Goal: Transaction & Acquisition: Purchase product/service

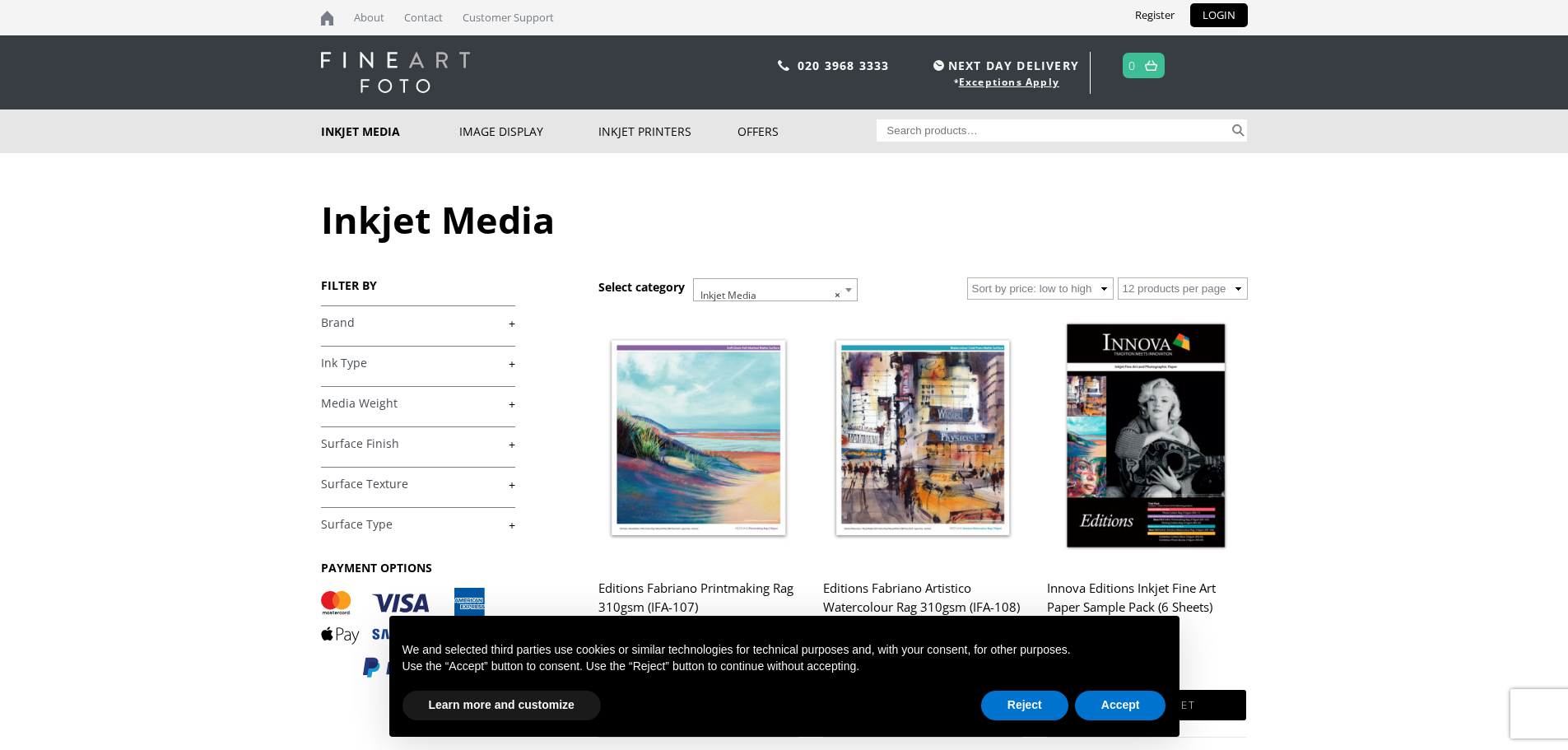
click at [924, 135] on input "Search for:" at bounding box center [1053, 131] width 352 height 23
type input "i"
click at [928, 135] on input "Search for:" at bounding box center [1053, 131] width 352 height 23
type input "IFA-15"
click at [1238, 131] on button "Search" at bounding box center [1238, 131] width 19 height 23
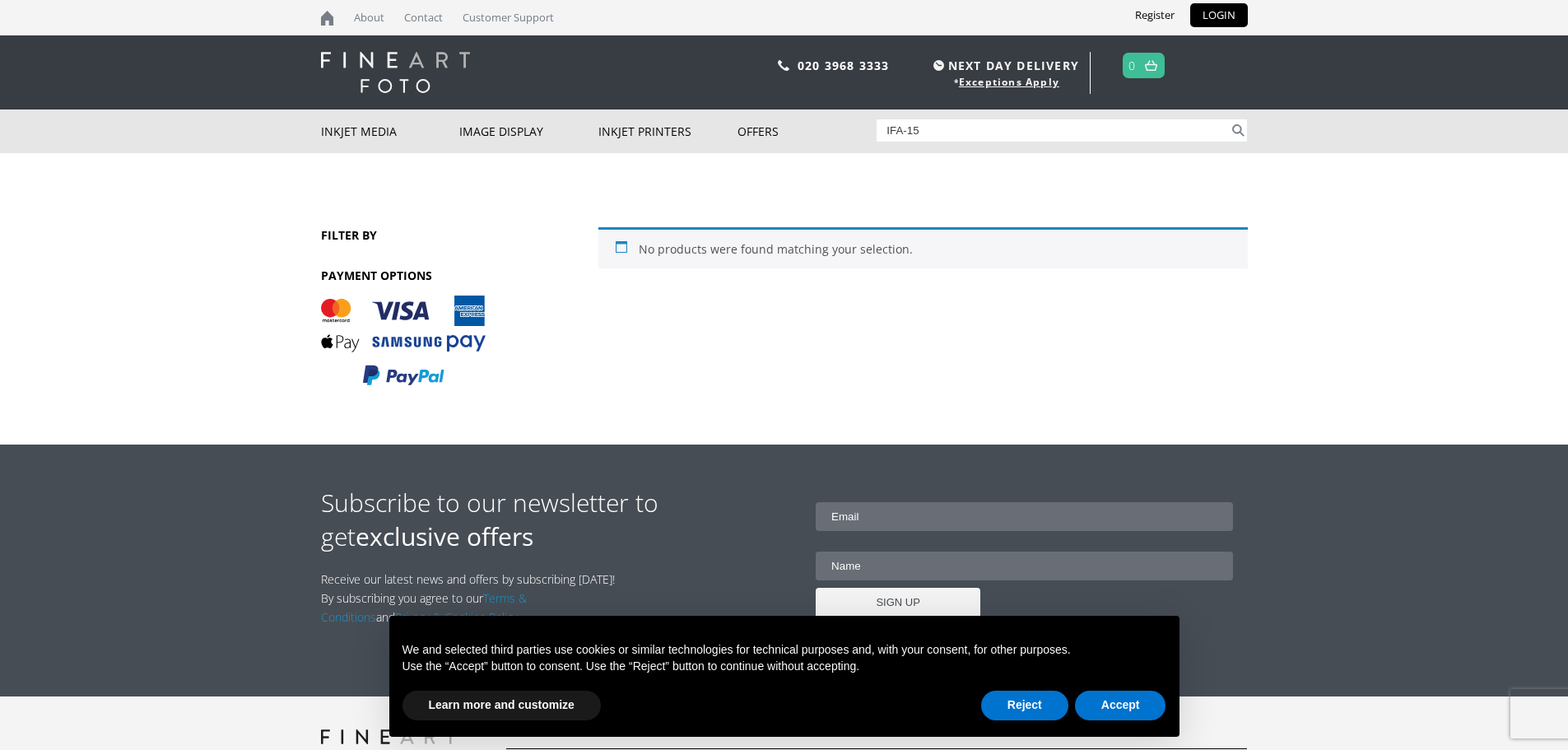
click at [1164, 134] on input "IFA-15" at bounding box center [1053, 131] width 352 height 23
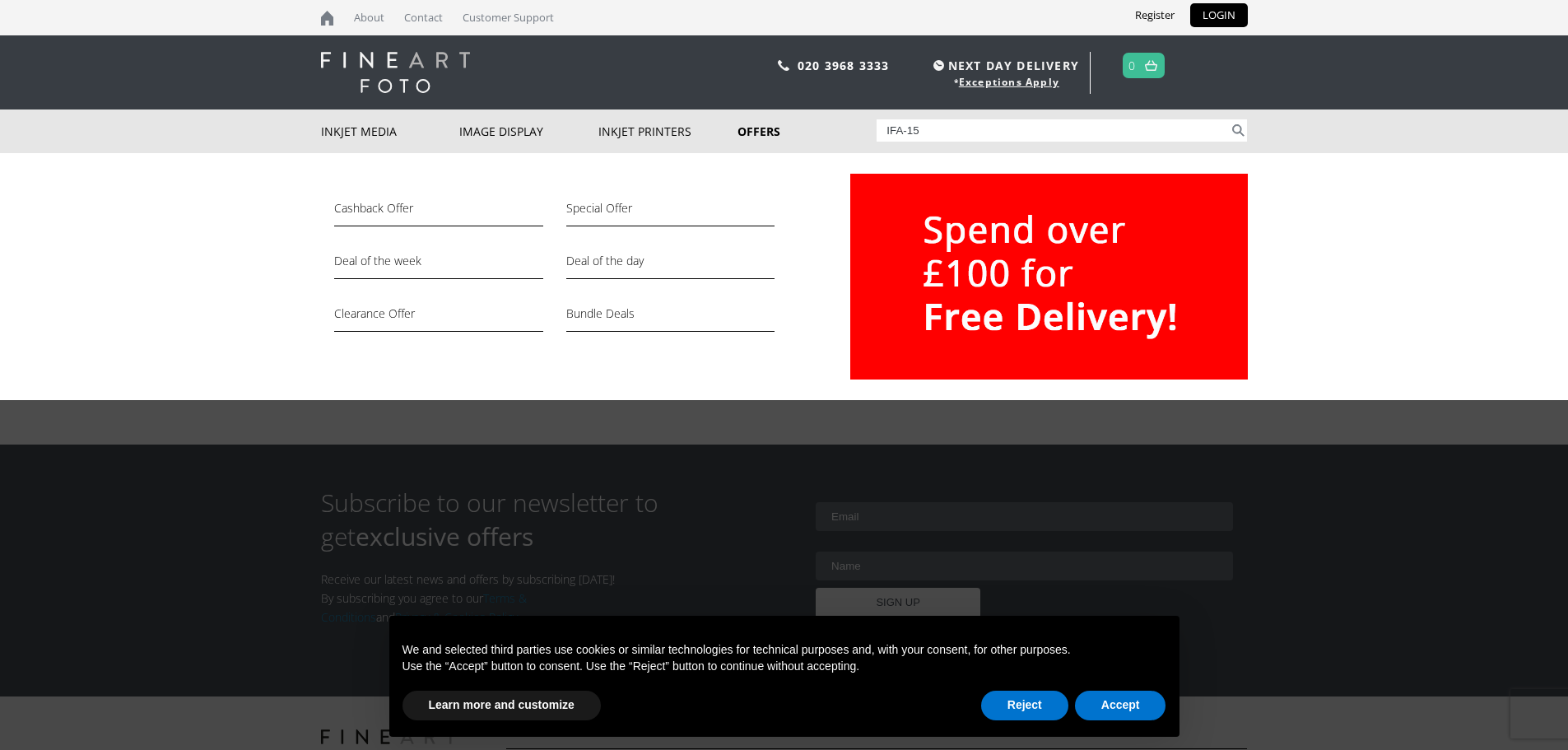
drag, startPoint x: 1011, startPoint y: 130, endPoint x: 759, endPoint y: 138, distance: 252.1
click at [755, 131] on div "Inkjet Media Inkjet Fine Art Paper Inkjet Photo Paper Sample Packs Inkjet Canva…" at bounding box center [784, 131] width 927 height 43
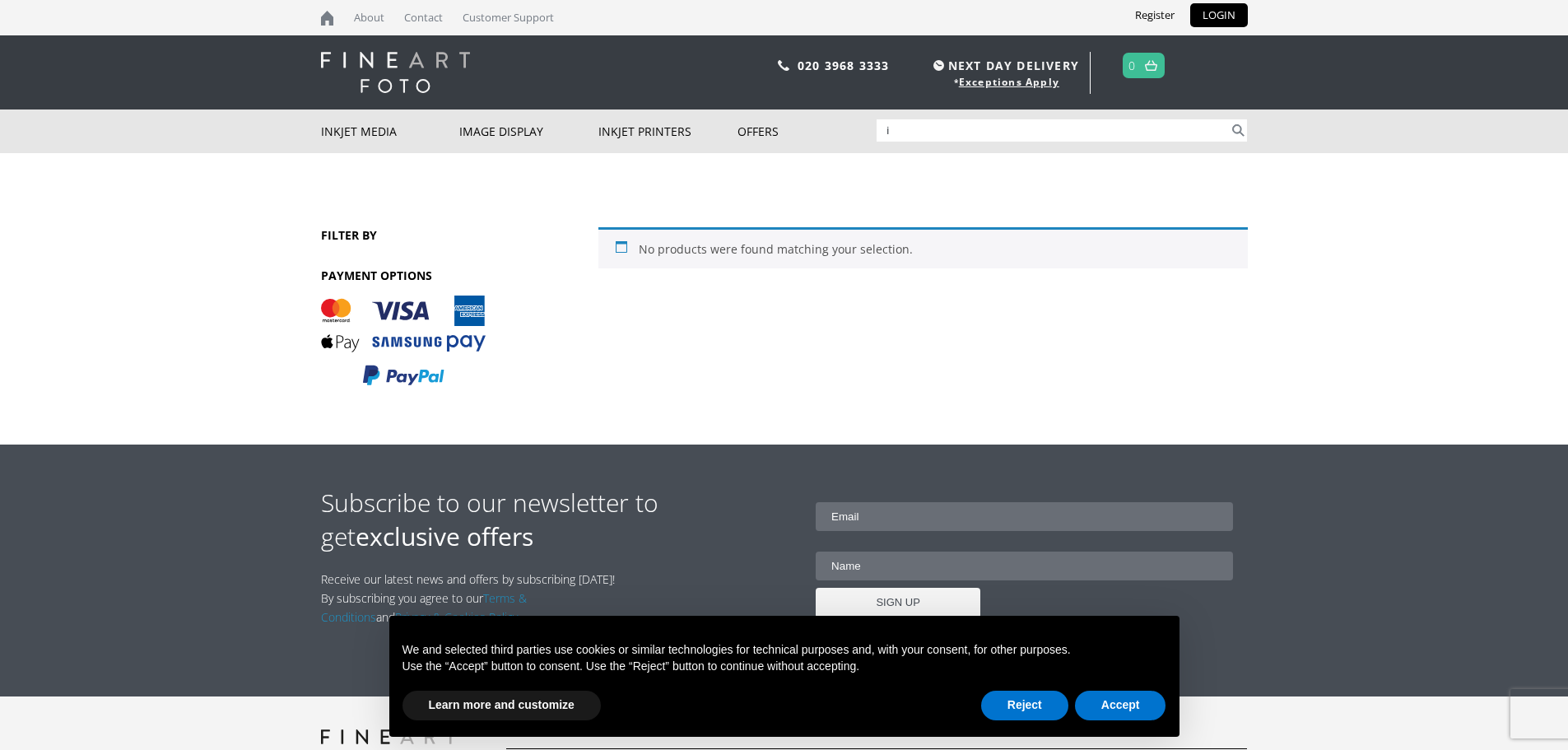
type input "Innova"
click at [1238, 128] on button "Search" at bounding box center [1238, 131] width 19 height 23
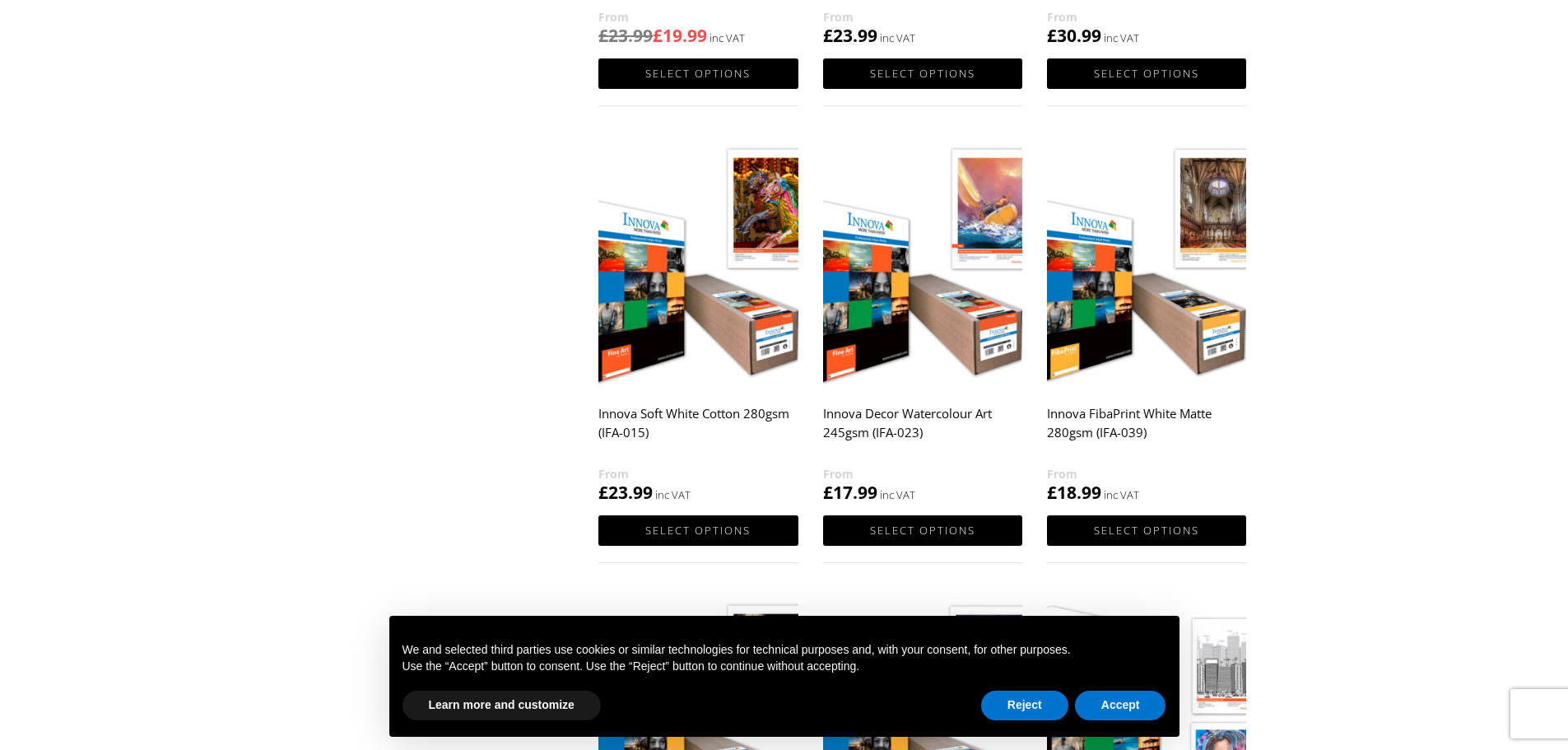
scroll to position [1070, 0]
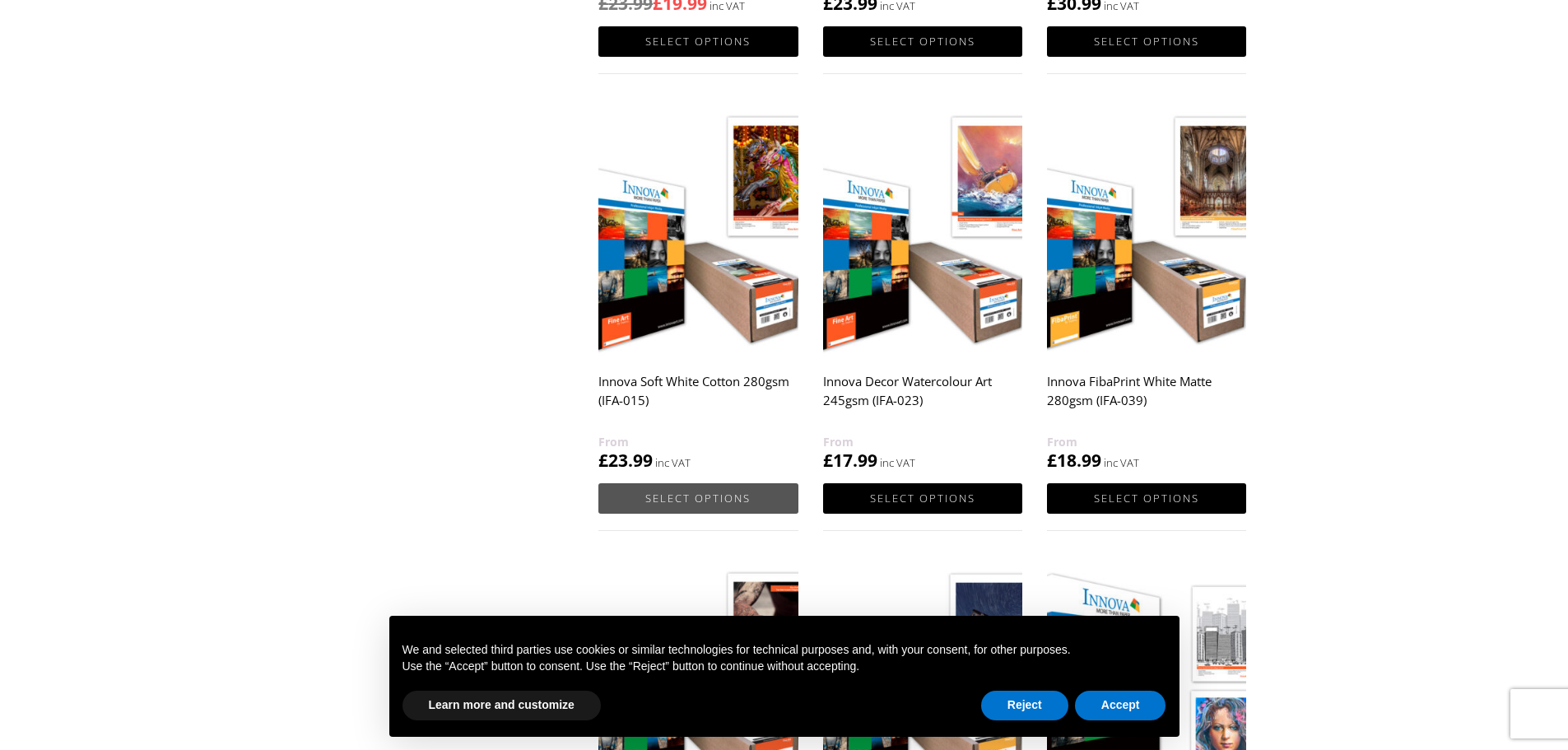
click at [696, 493] on link "Select options" at bounding box center [698, 498] width 199 height 30
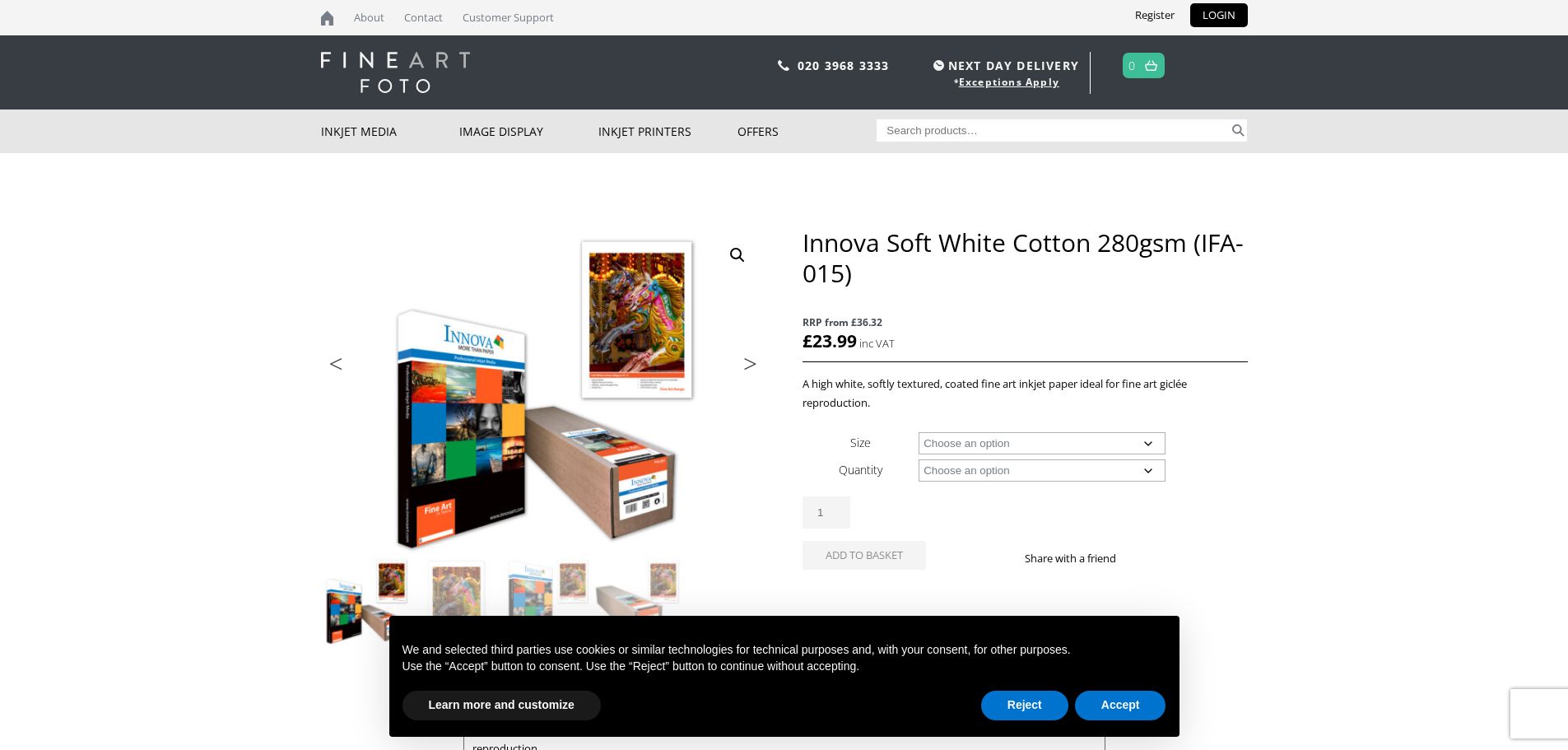
click at [1153, 436] on select "Choose an option A4 Sheet A3 Sheet A3+ Sheet A2 Sheet 17" Wide Roll 24" Wide Ro…" at bounding box center [1042, 443] width 247 height 23
click at [918, 432] on select "Choose an option A4 Sheet A3 Sheet A3+ Sheet A2 Sheet 17" Wide Roll 24" Wide Ro…" at bounding box center [1042, 443] width 247 height 23
select select "24-wide-roll"
click at [1093, 469] on select "Choose an option 15m" at bounding box center [1042, 471] width 247 height 23
select select "15m"
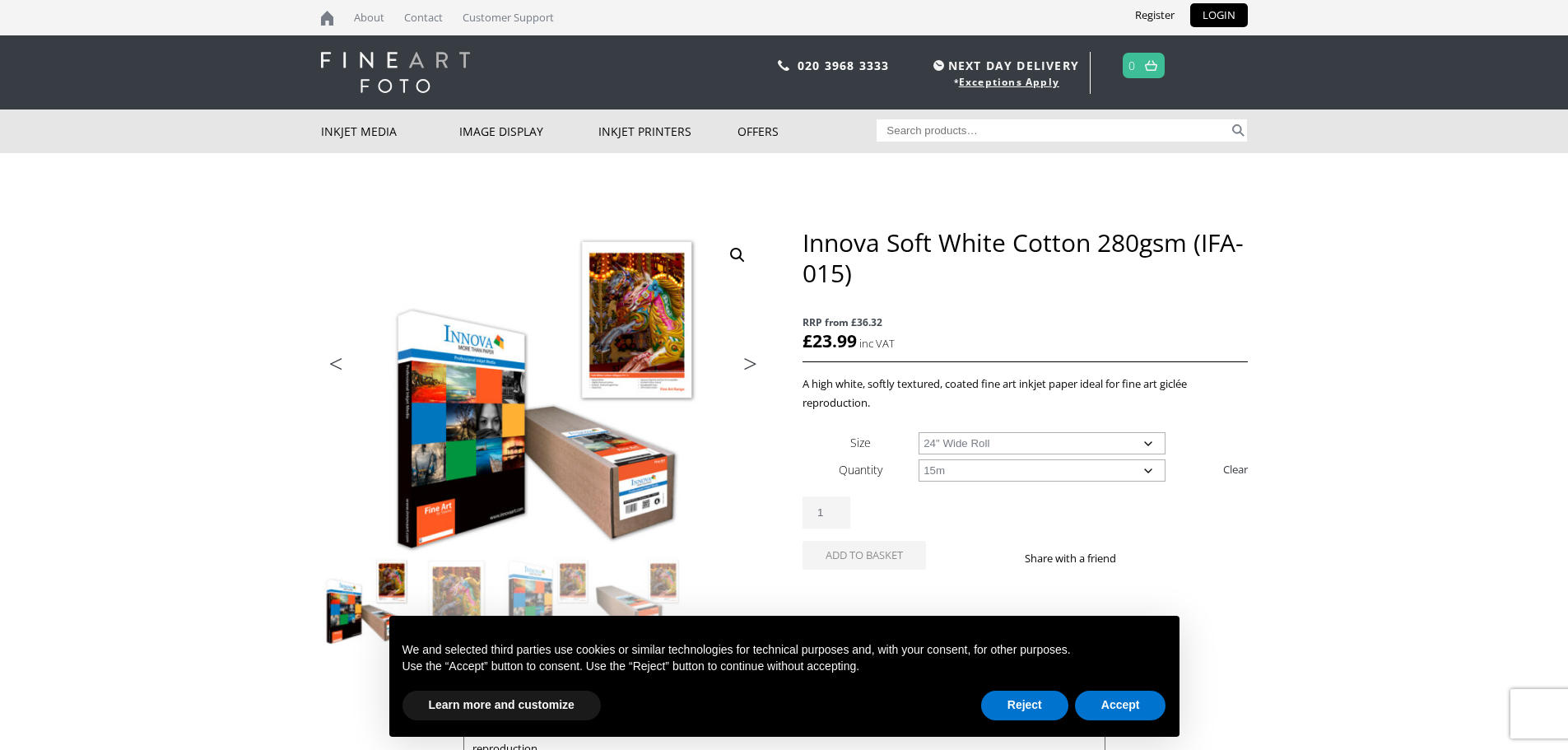
click at [918, 460] on select "Choose an option 15m" at bounding box center [1042, 471] width 247 height 23
select select "24-wide-roll"
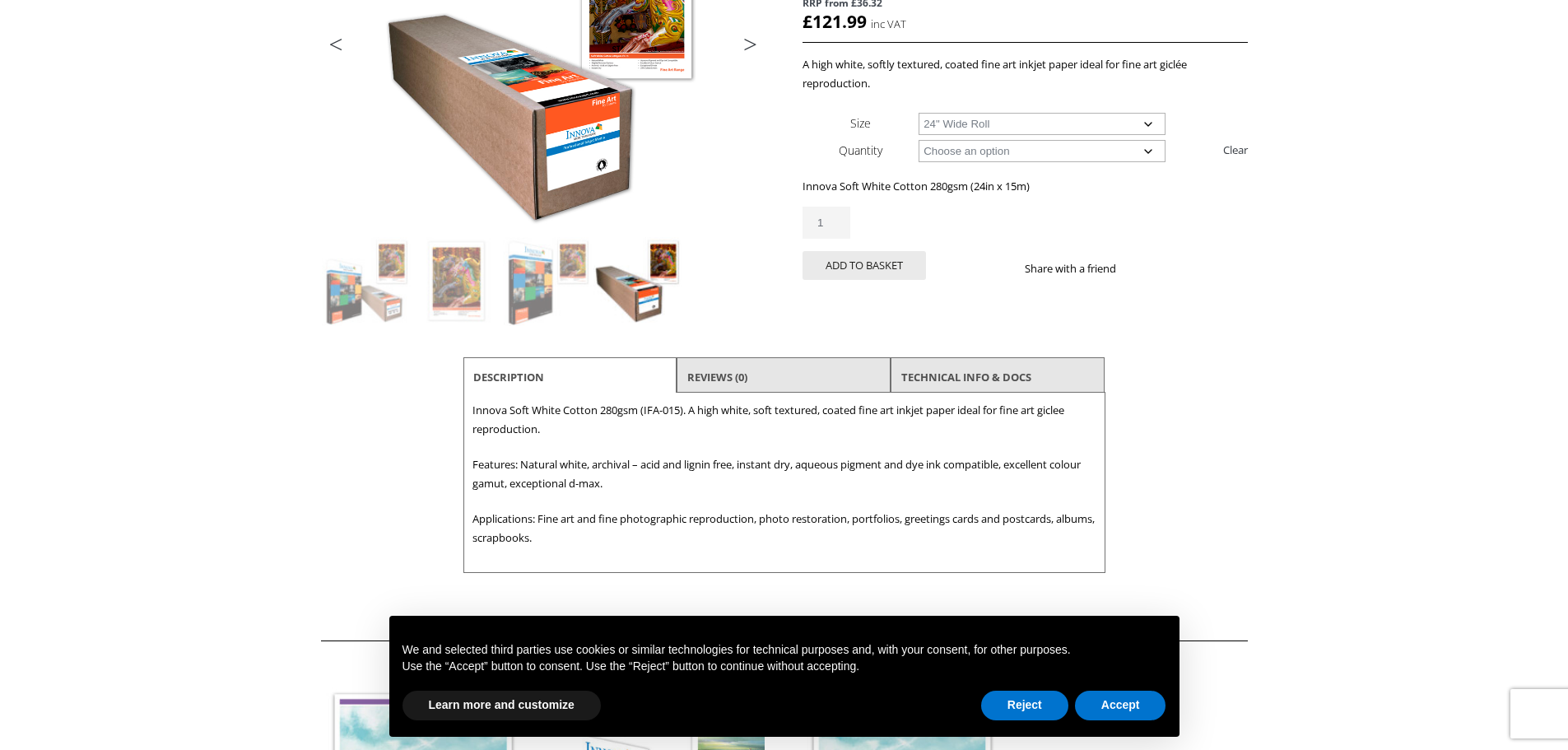
scroll to position [165, 0]
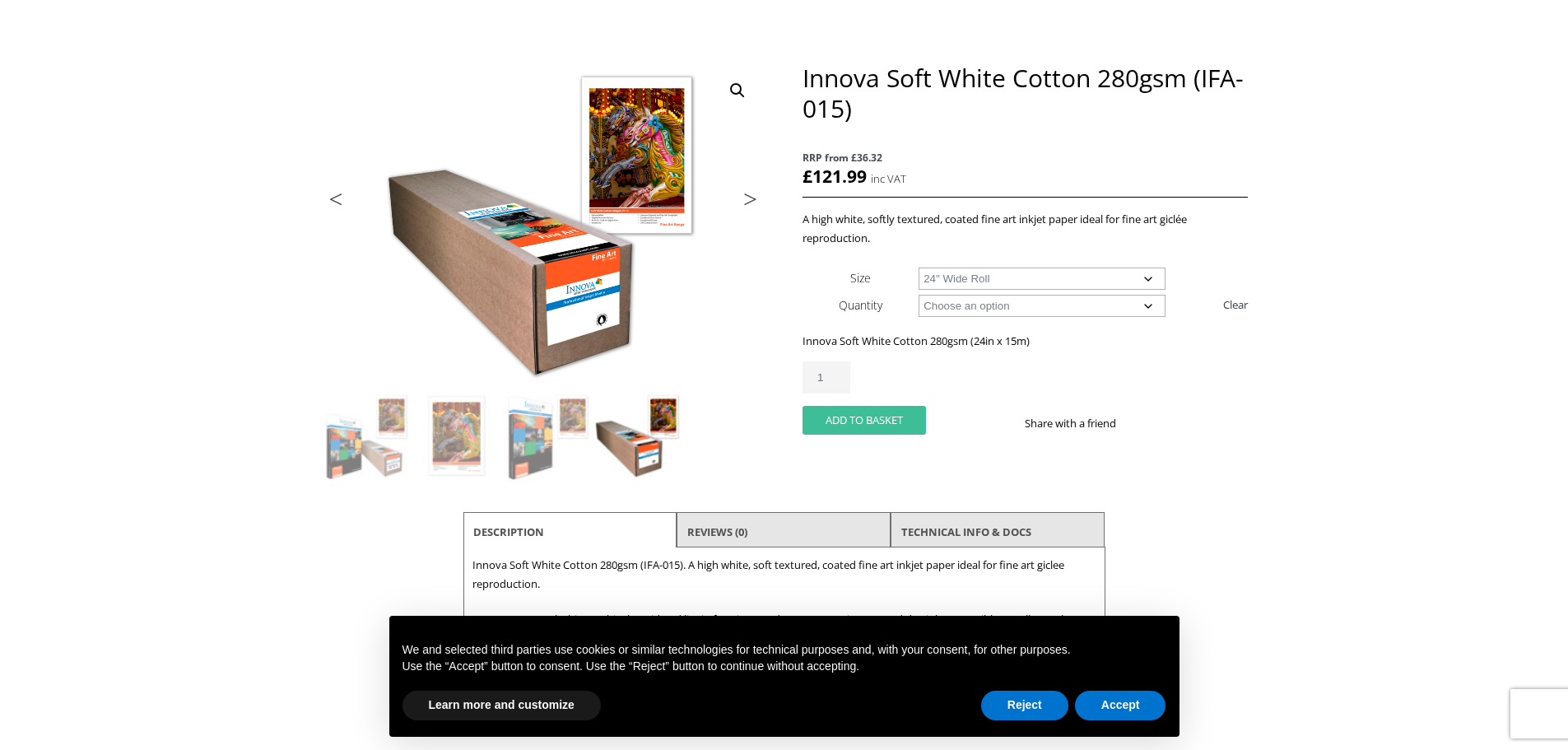
click at [862, 415] on button "Add to basket" at bounding box center [864, 420] width 123 height 29
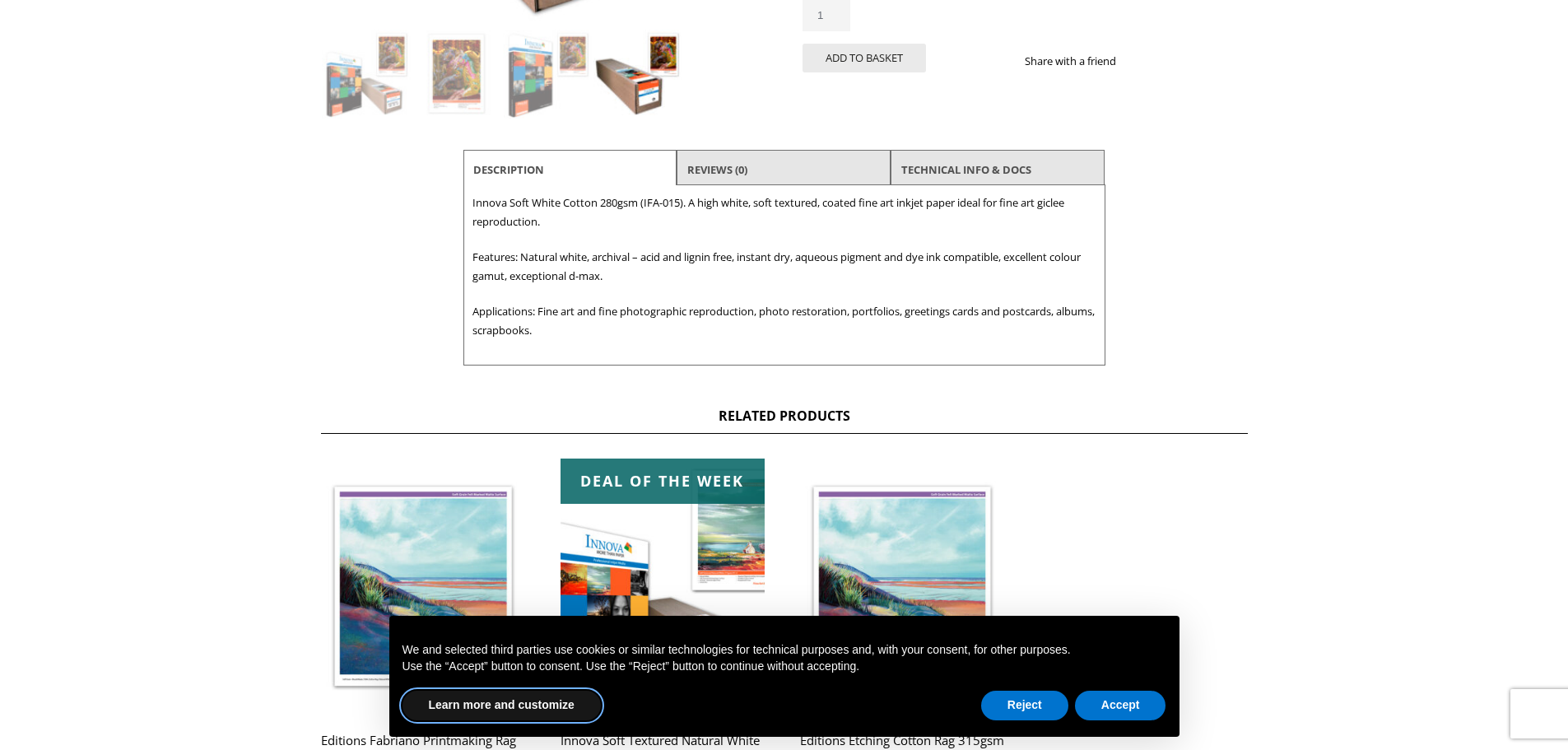
scroll to position [658, 0]
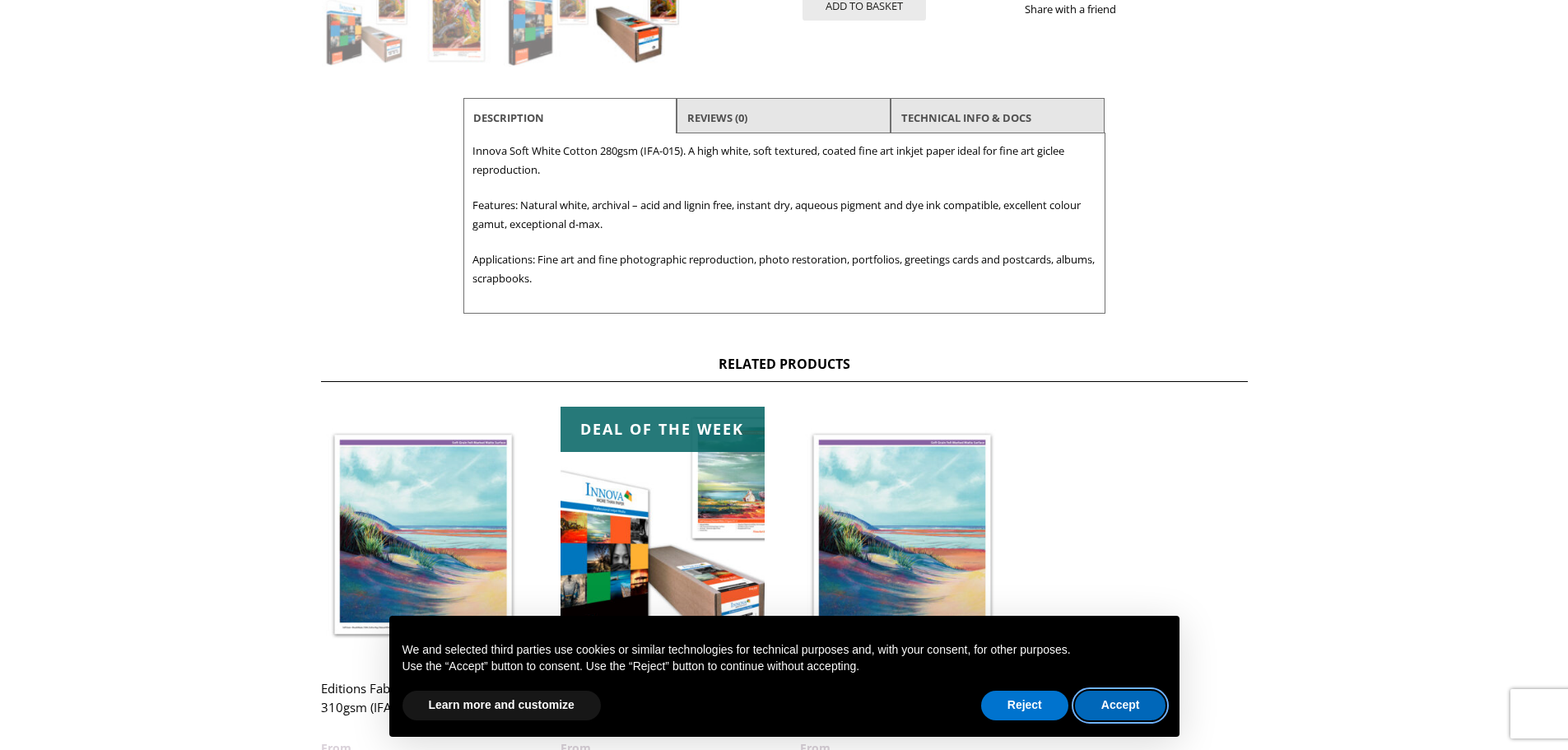
click at [1107, 705] on button "Accept" at bounding box center [1120, 705] width 91 height 29
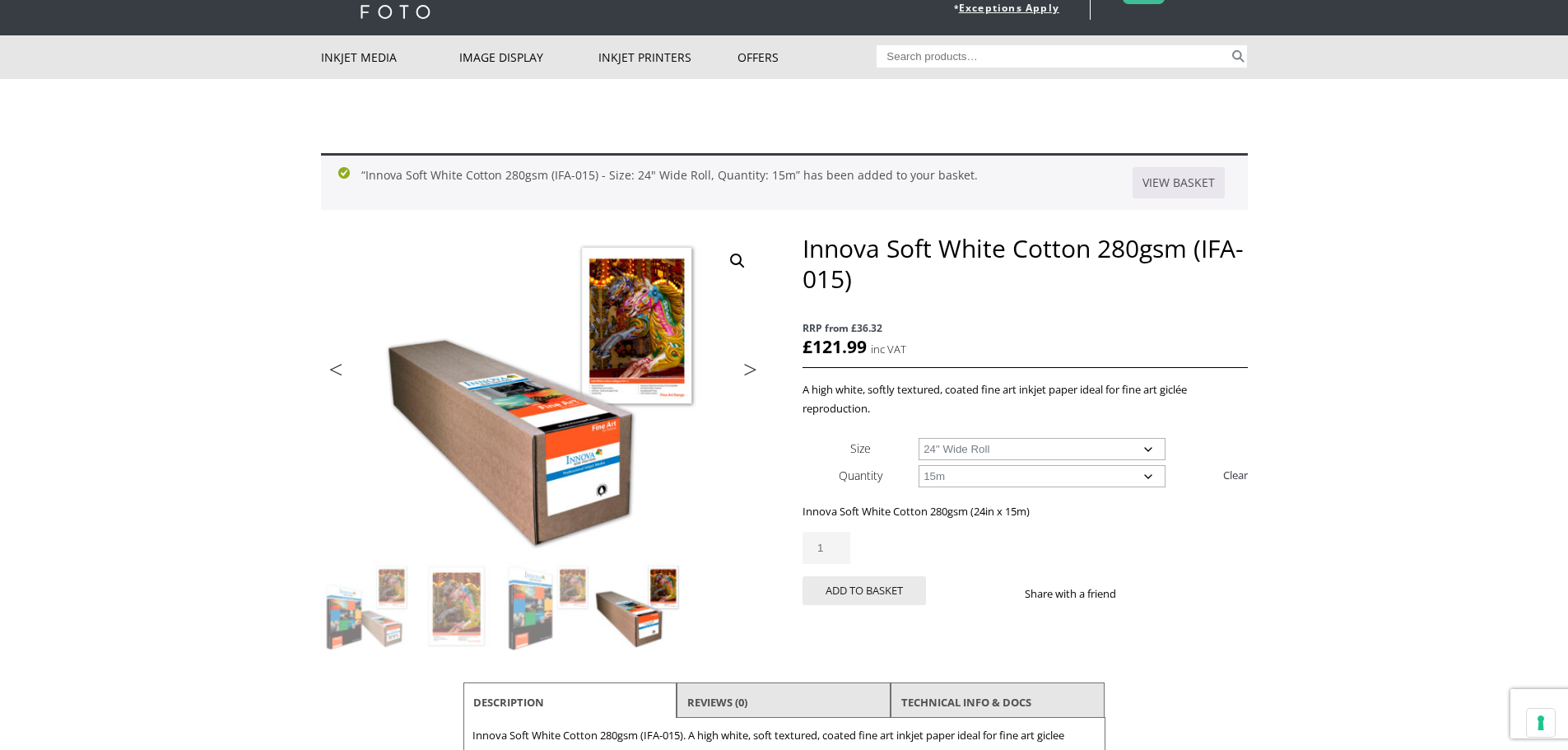
scroll to position [0, 0]
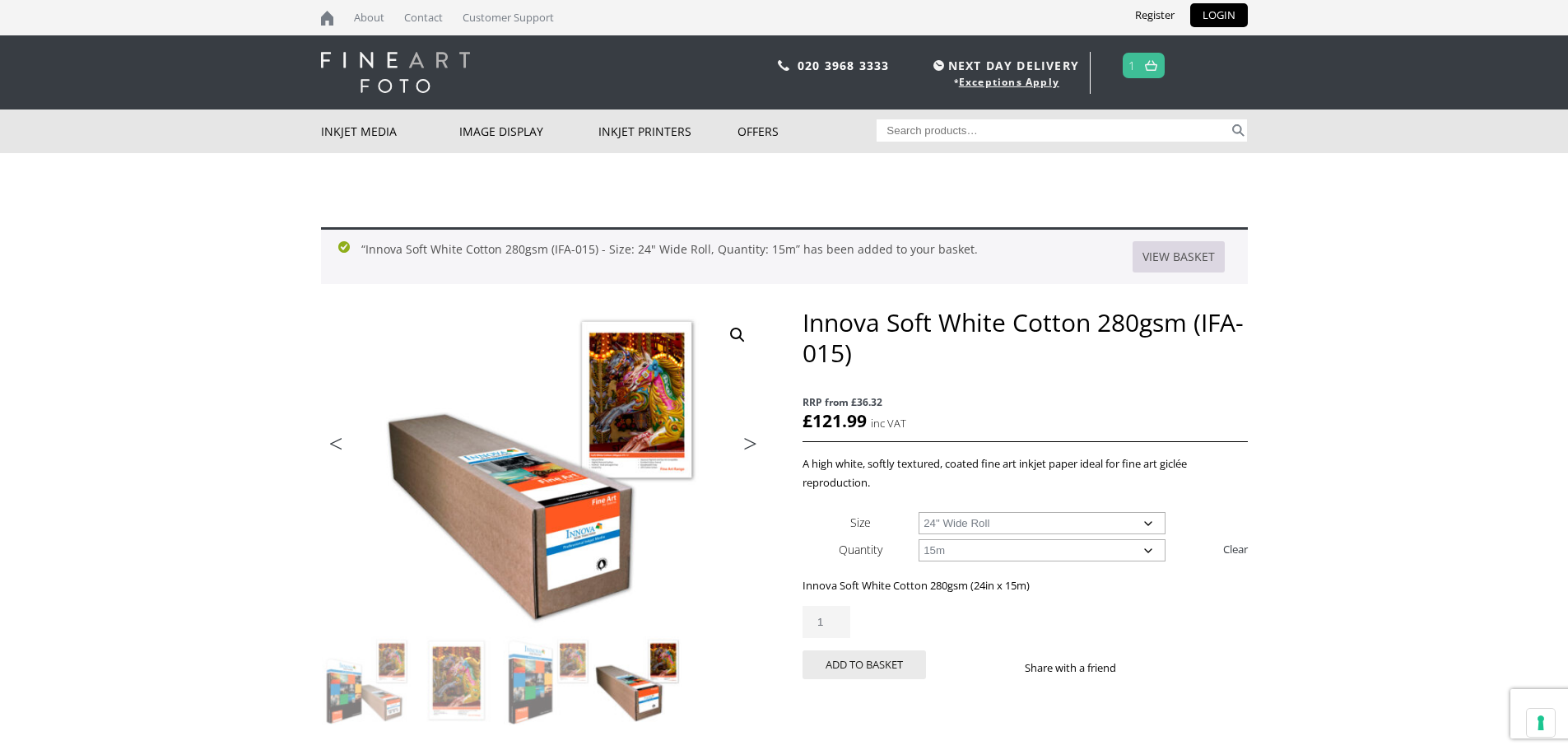
click at [1179, 253] on link "View basket" at bounding box center [1179, 257] width 92 height 31
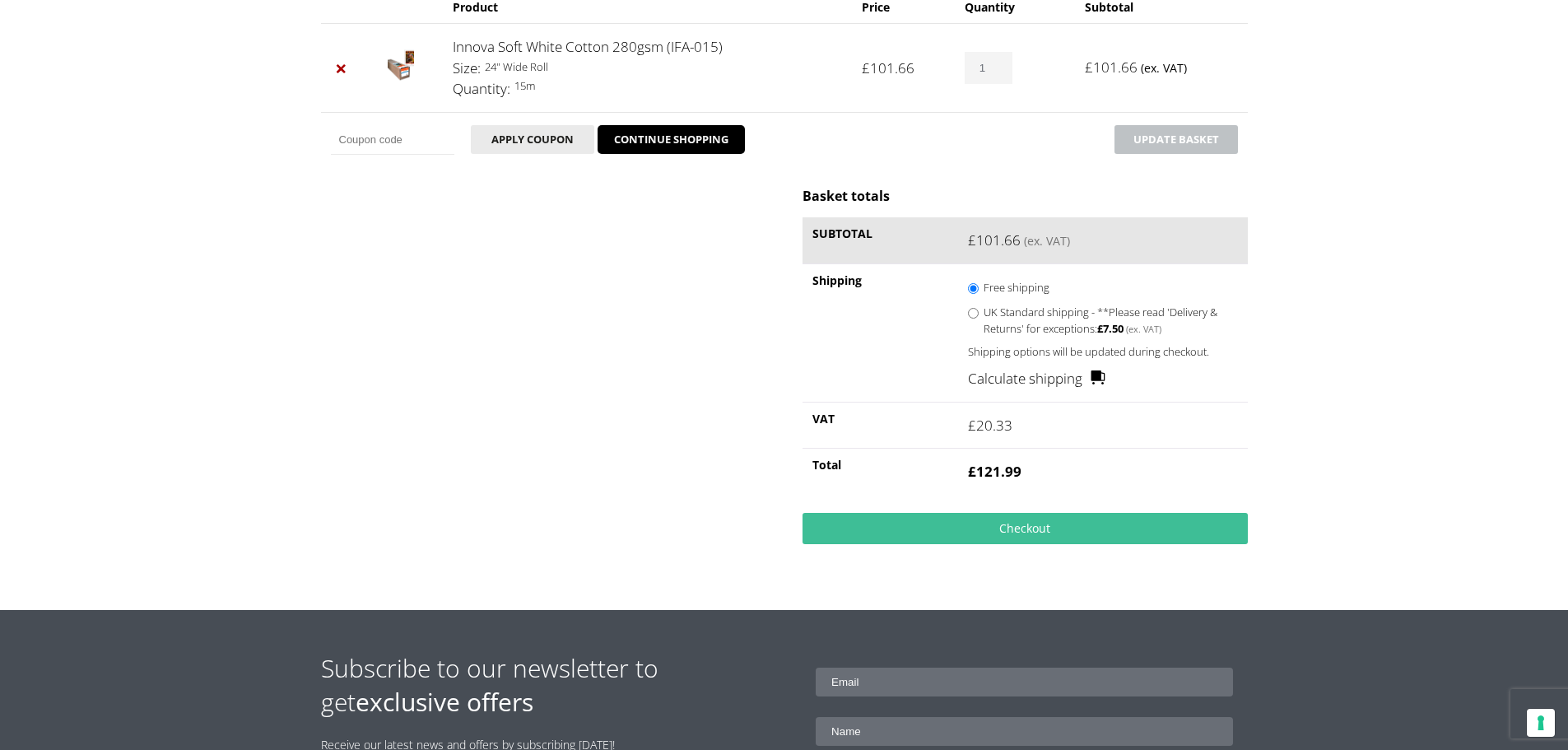
scroll to position [329, 0]
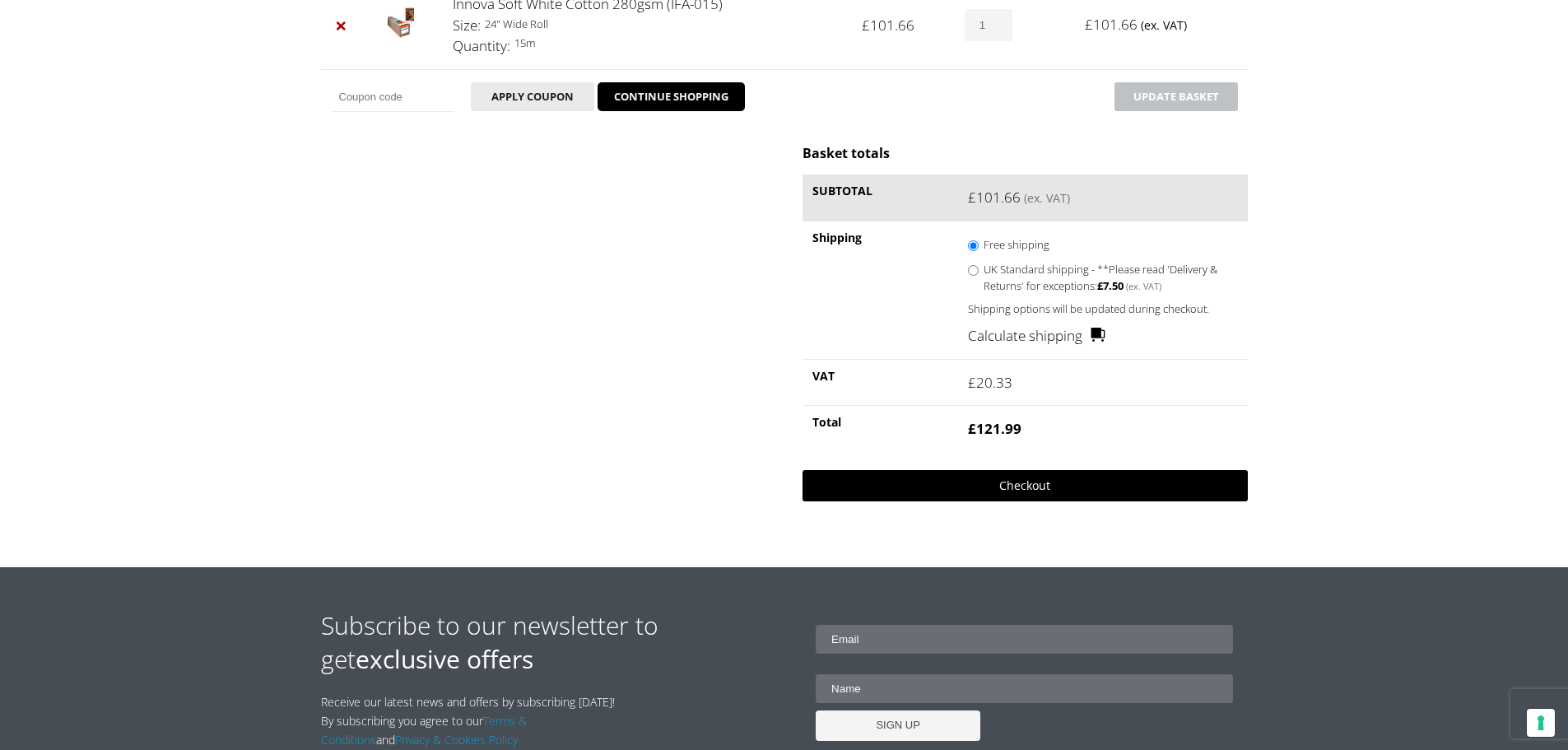
click at [1015, 479] on link "Checkout" at bounding box center [1024, 486] width 445 height 31
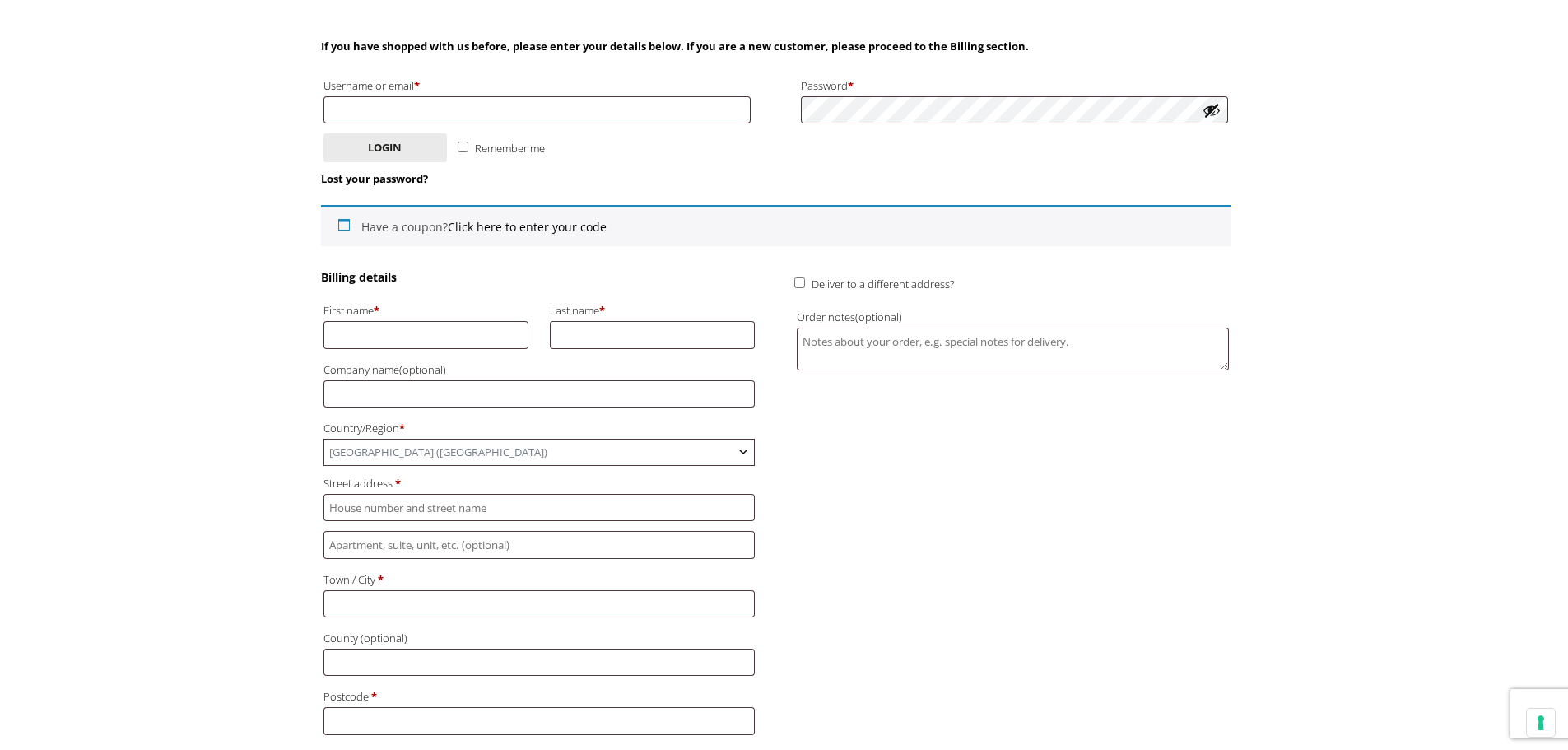
scroll to position [247, 0]
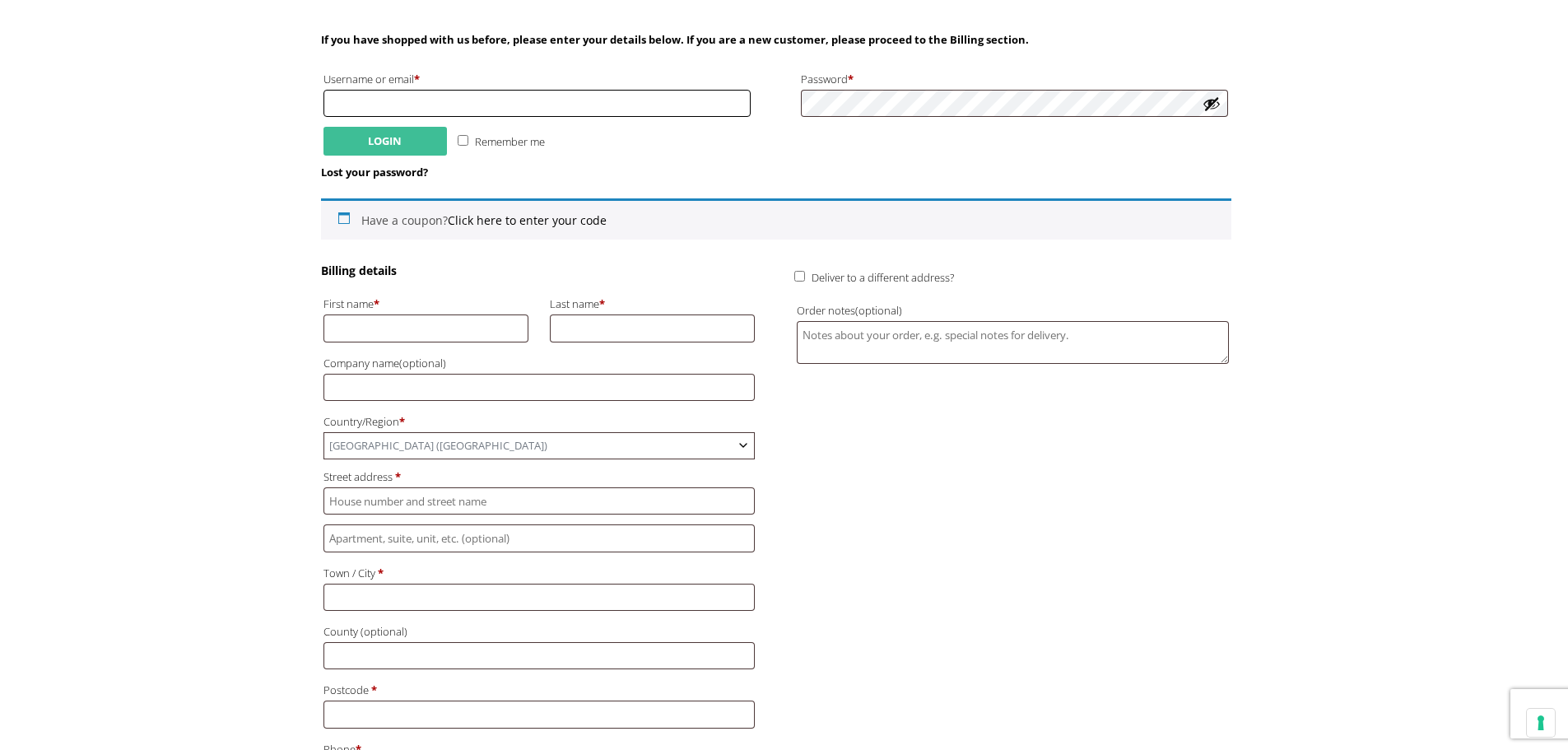
type input "[EMAIL_ADDRESS][DOMAIN_NAME]"
click at [374, 134] on button "Login" at bounding box center [385, 140] width 123 height 29
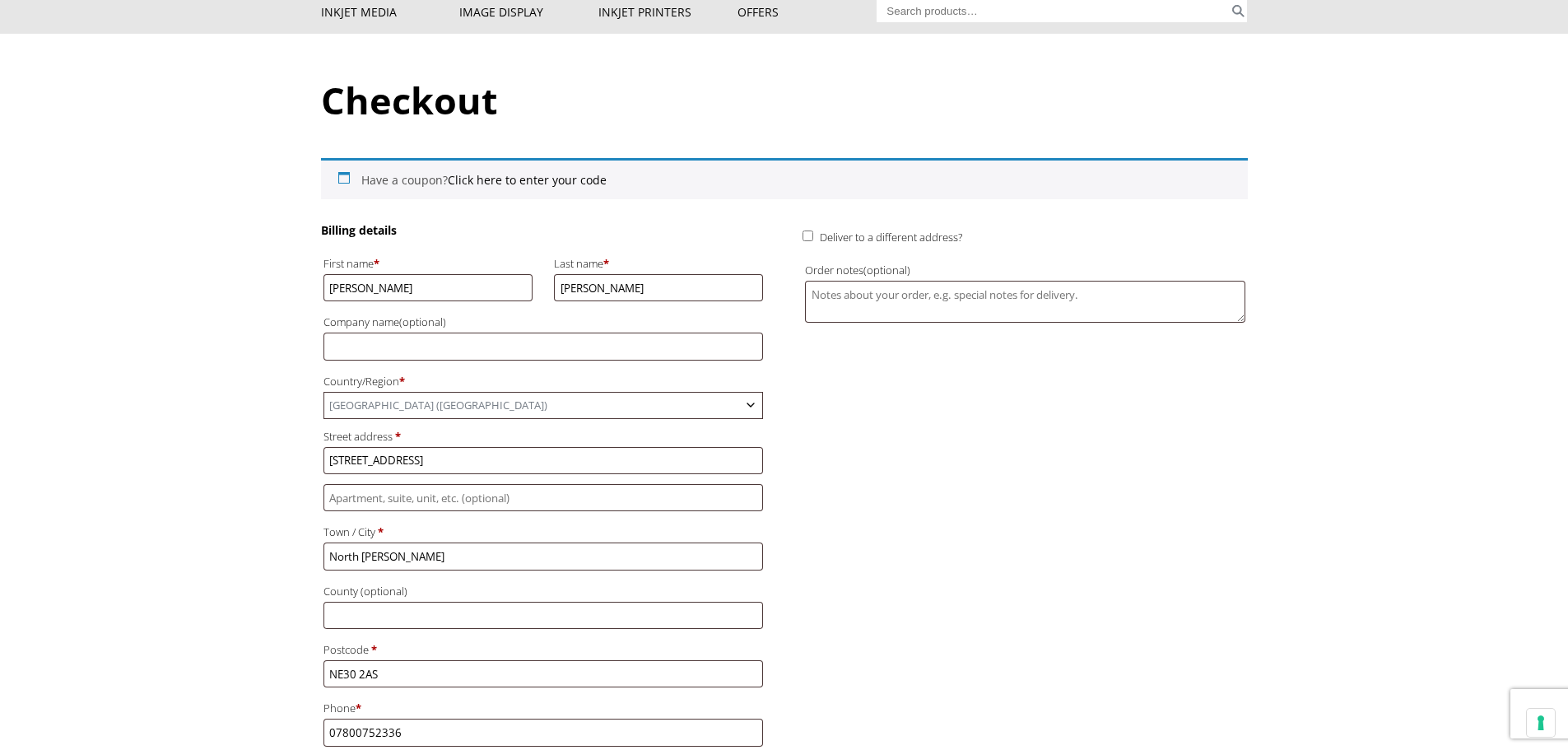
scroll to position [247, 0]
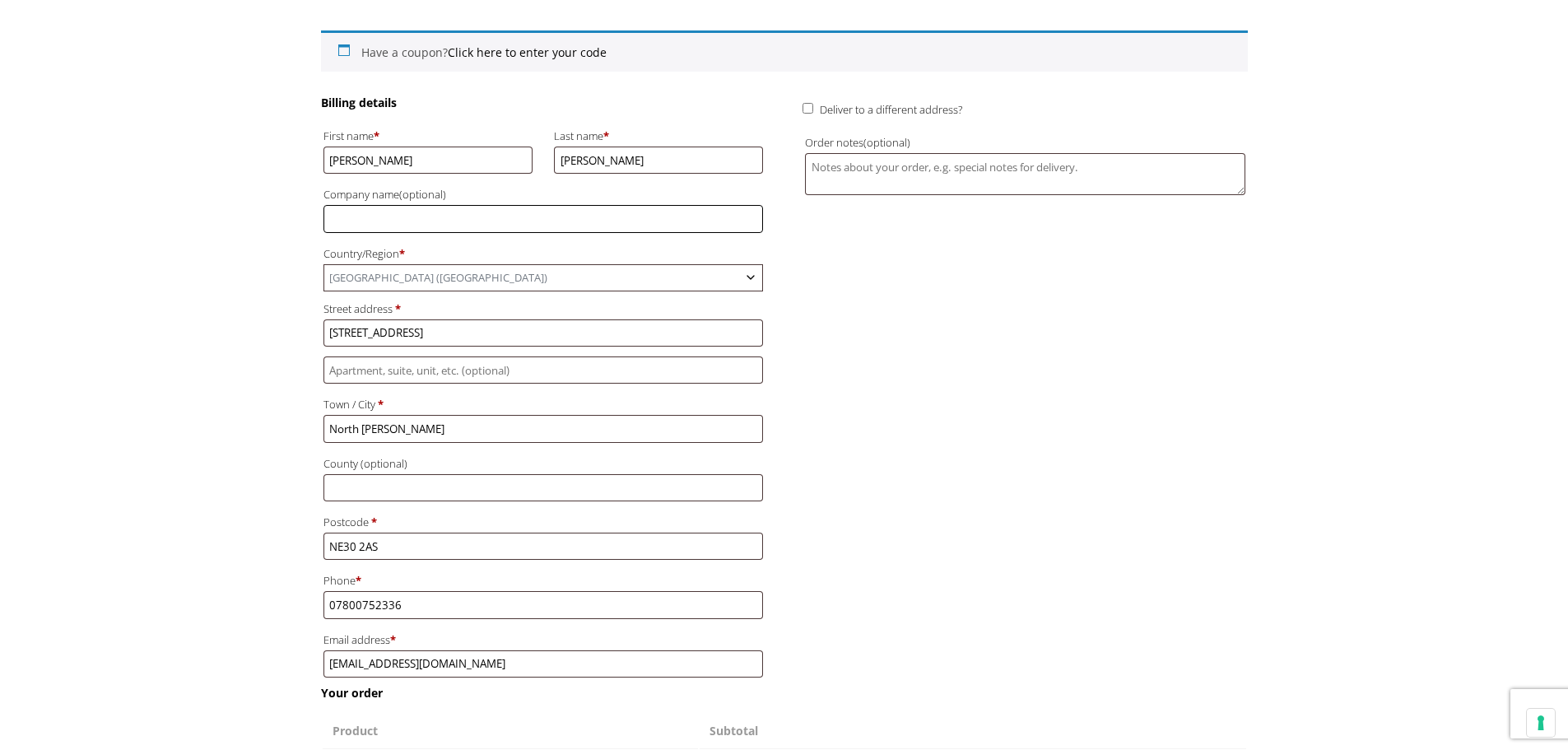
click at [469, 218] on input "Company name (optional)" at bounding box center [543, 218] width 440 height 27
type input "Impressions Fine Art Print"
type input "11 New Quay"
type input "Tyne & Wear"
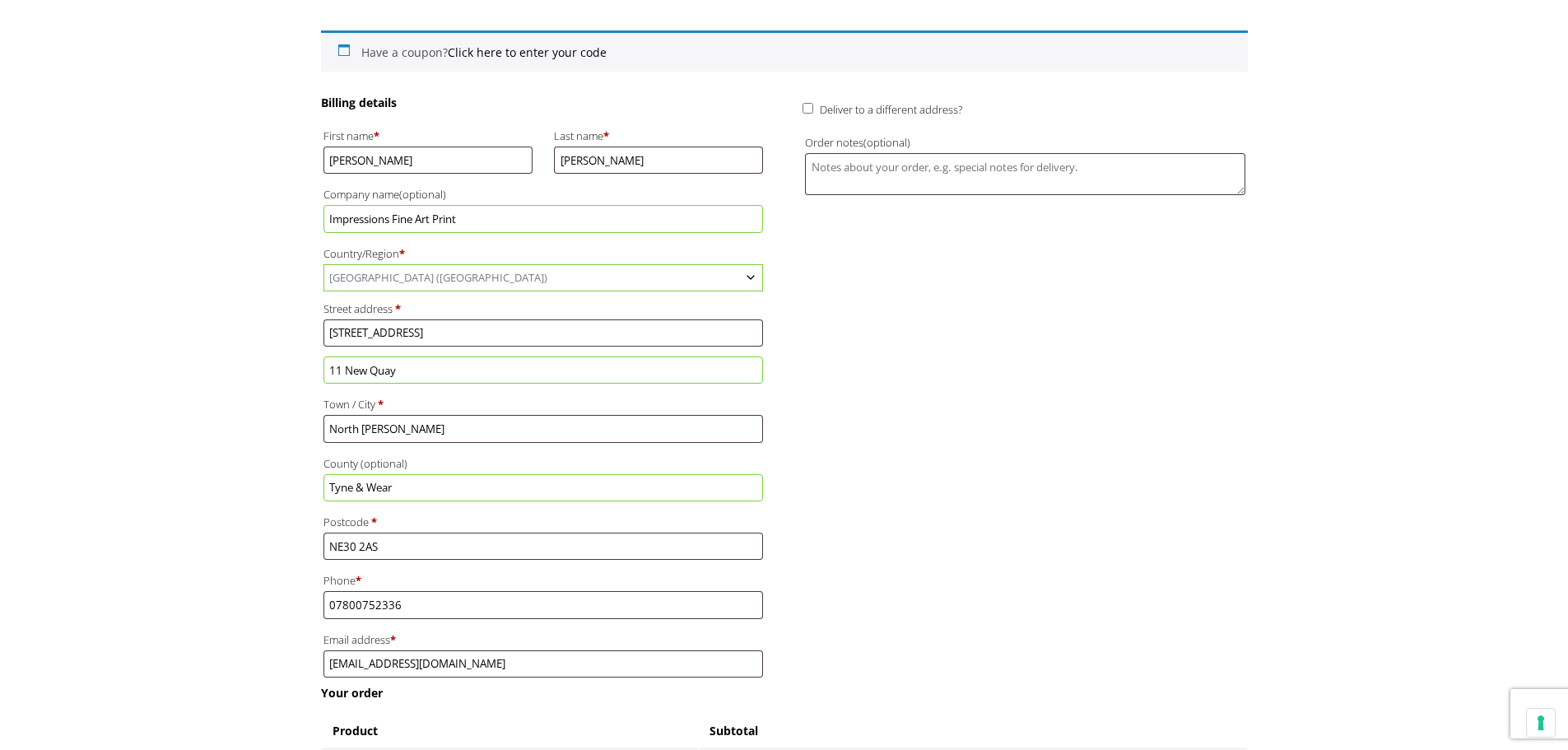
click at [806, 108] on input "Deliver to a different address?" at bounding box center [807, 108] width 10 height 10
checkbox input "true"
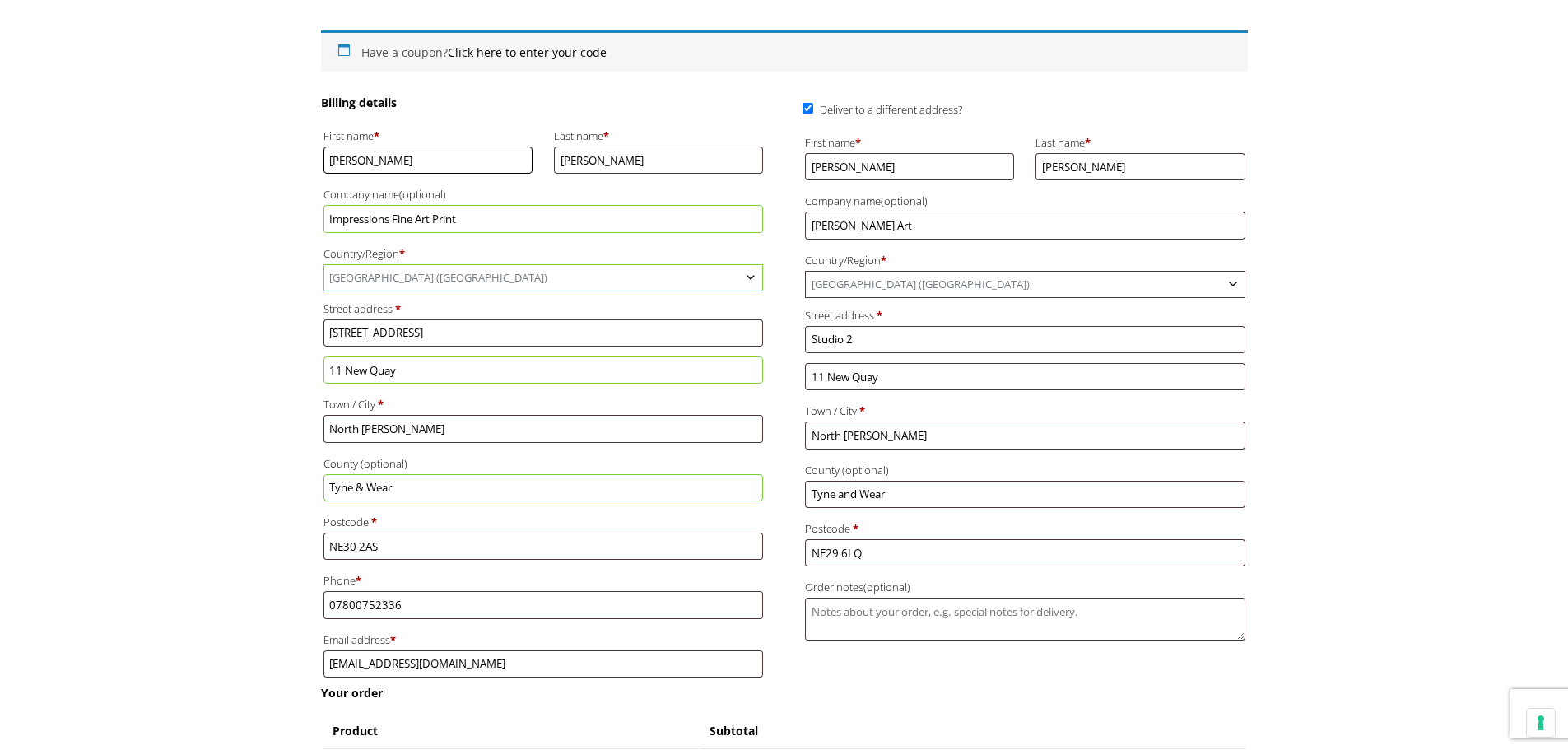
drag, startPoint x: 406, startPoint y: 155, endPoint x: 275, endPoint y: 151, distance: 131.1
click at [275, 151] on body "NEXT DAY DELIVERY * Exceptions Apply About Contact Customer Support My Account …" at bounding box center [784, 127] width 1568 height 750
type input "Sharron"
drag, startPoint x: 852, startPoint y: 162, endPoint x: 766, endPoint y: 157, distance: 86.1
click at [768, 157] on div "Billing details First name * Sharron Last name * Myers Company name (optional) …" at bounding box center [784, 389] width 927 height 590
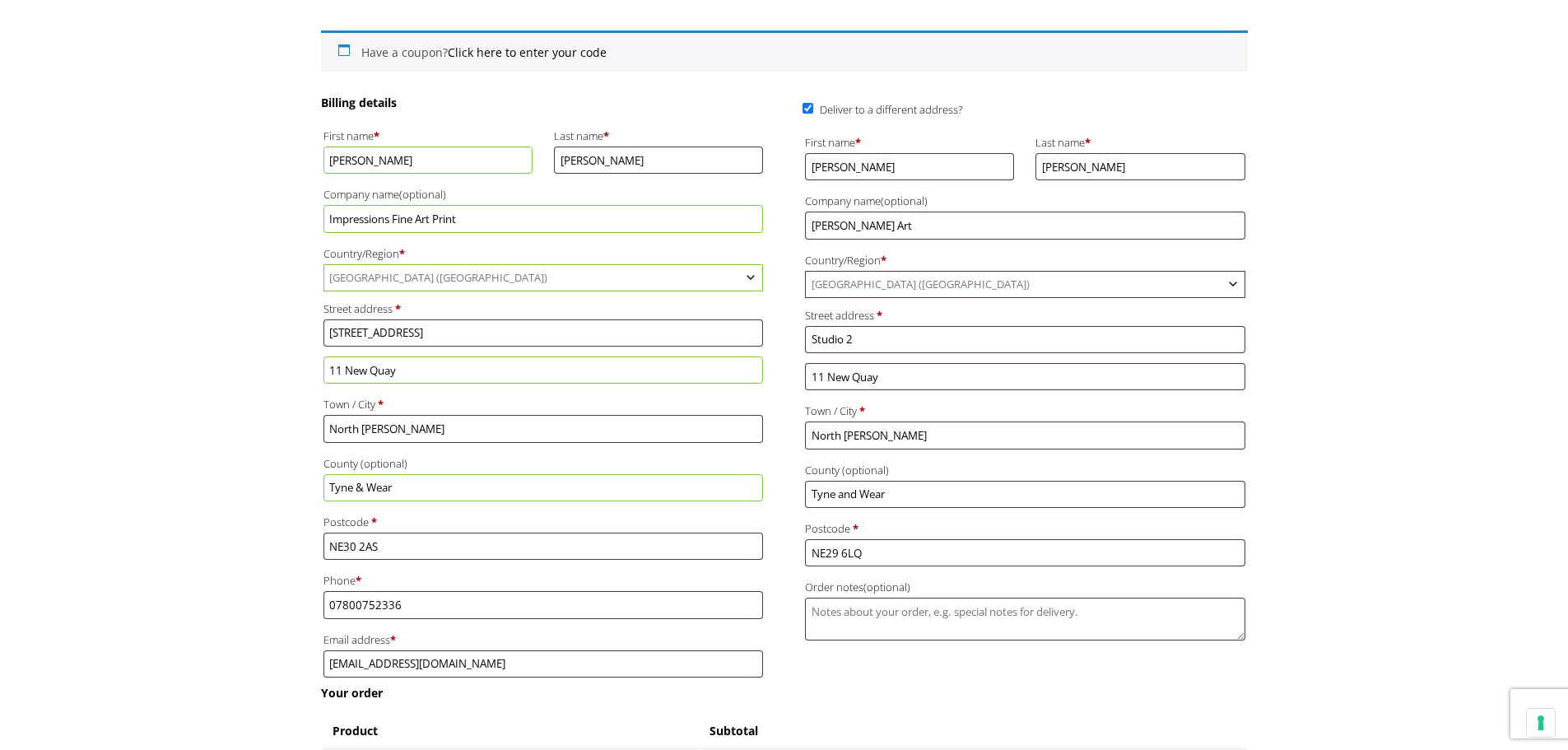
type input "Sharron"
drag, startPoint x: 929, startPoint y: 225, endPoint x: 672, endPoint y: 222, distance: 257.0
click at [675, 222] on div "Billing details First name * Sharron Last name * Myers Company name (optional) …" at bounding box center [784, 389] width 927 height 590
type input "Impressions Fine Art Print"
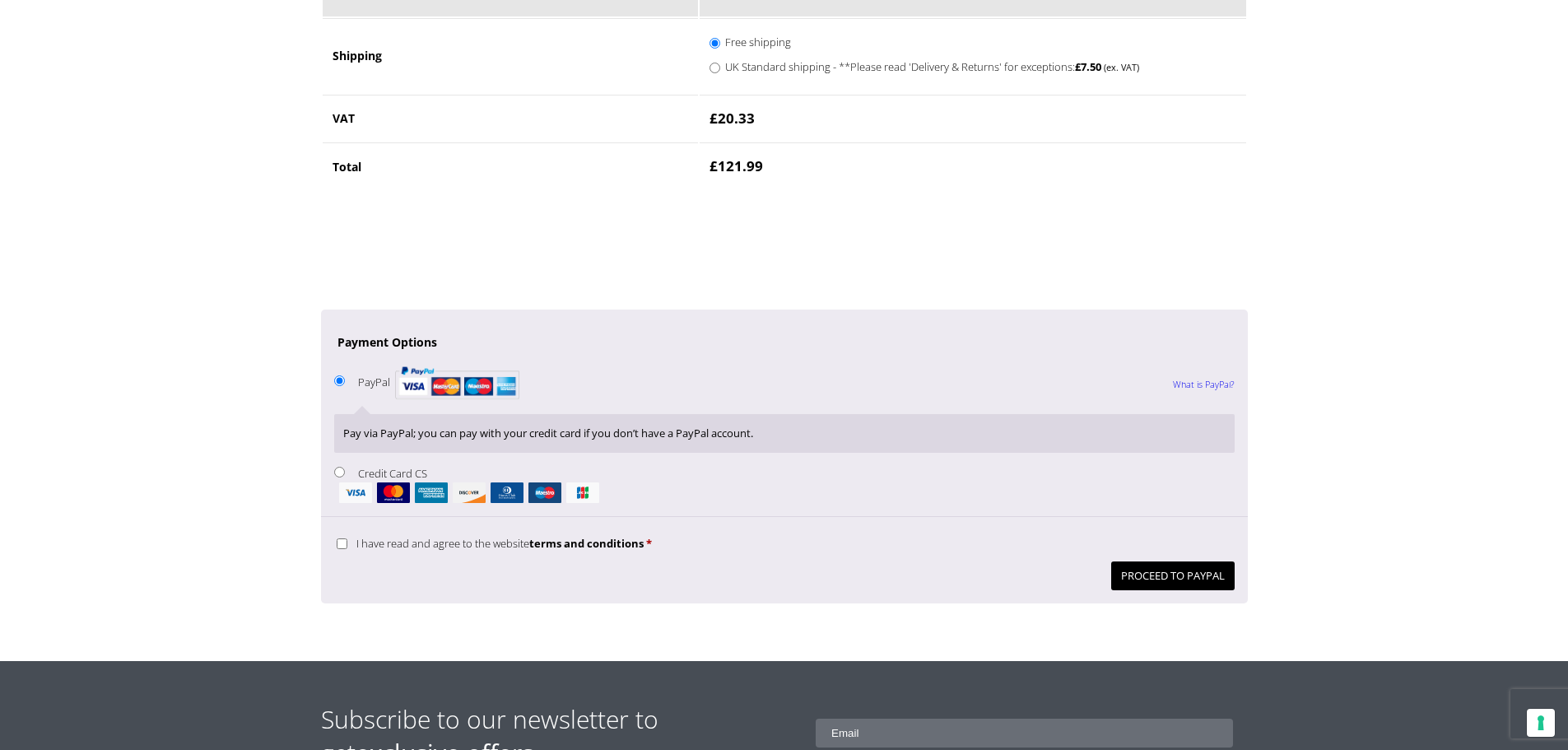
scroll to position [1152, 0]
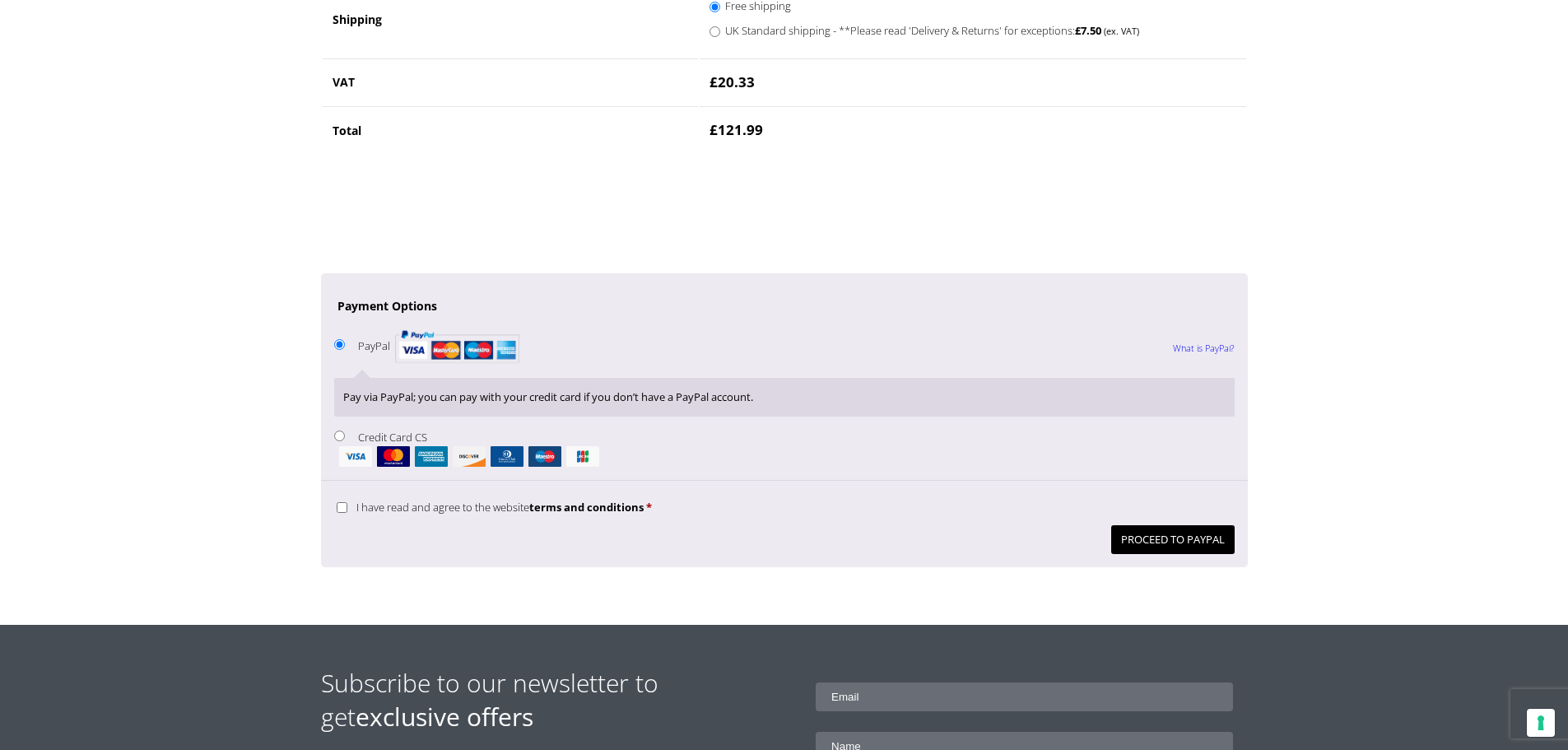
click at [339, 436] on input "Credit Card CS" at bounding box center [339, 435] width 10 height 10
radio input "true"
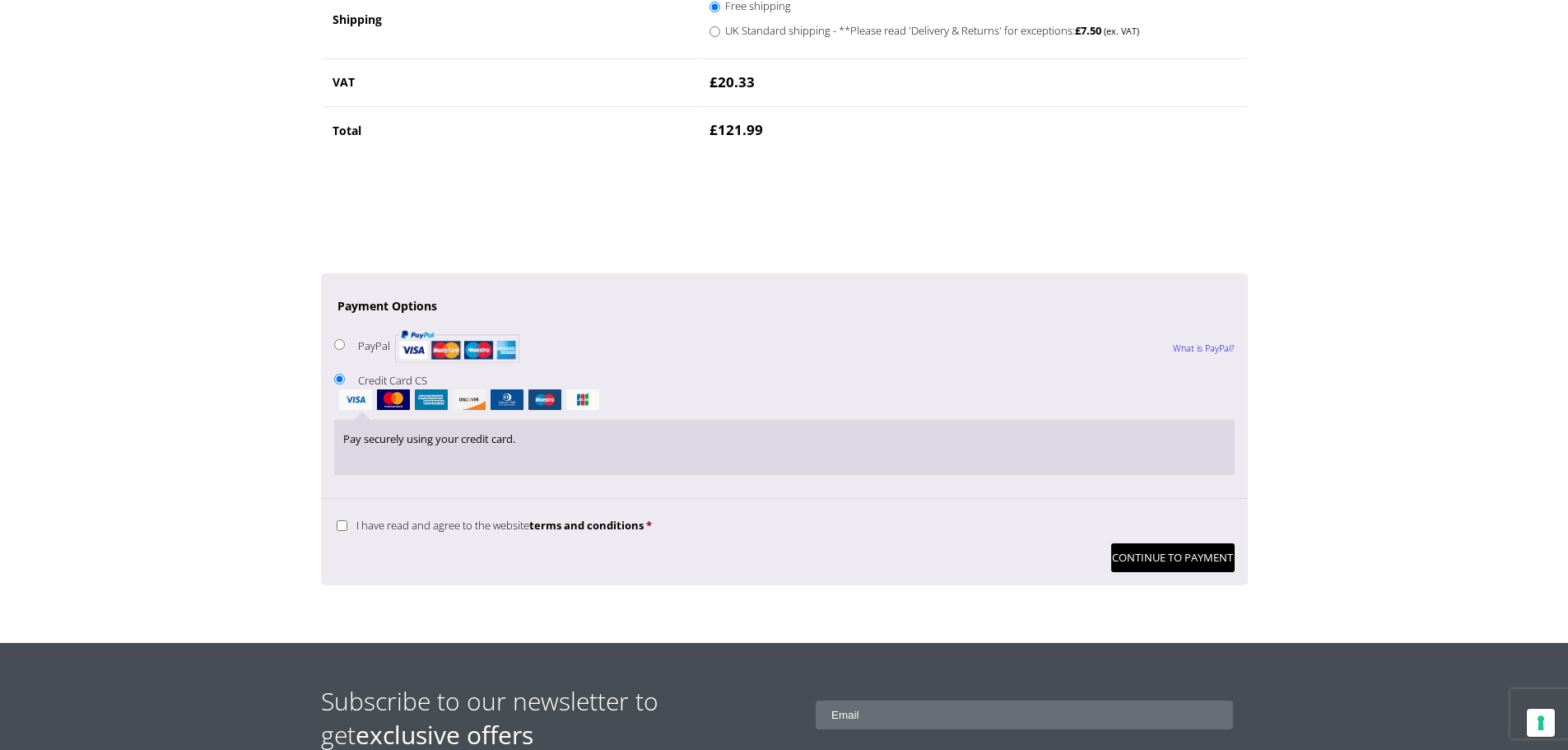
click at [339, 525] on input "I have read and agree to the website terms and conditions *" at bounding box center [342, 525] width 10 height 10
checkbox input "true"
click at [1151, 552] on button "Continue to Payment" at bounding box center [1173, 557] width 123 height 29
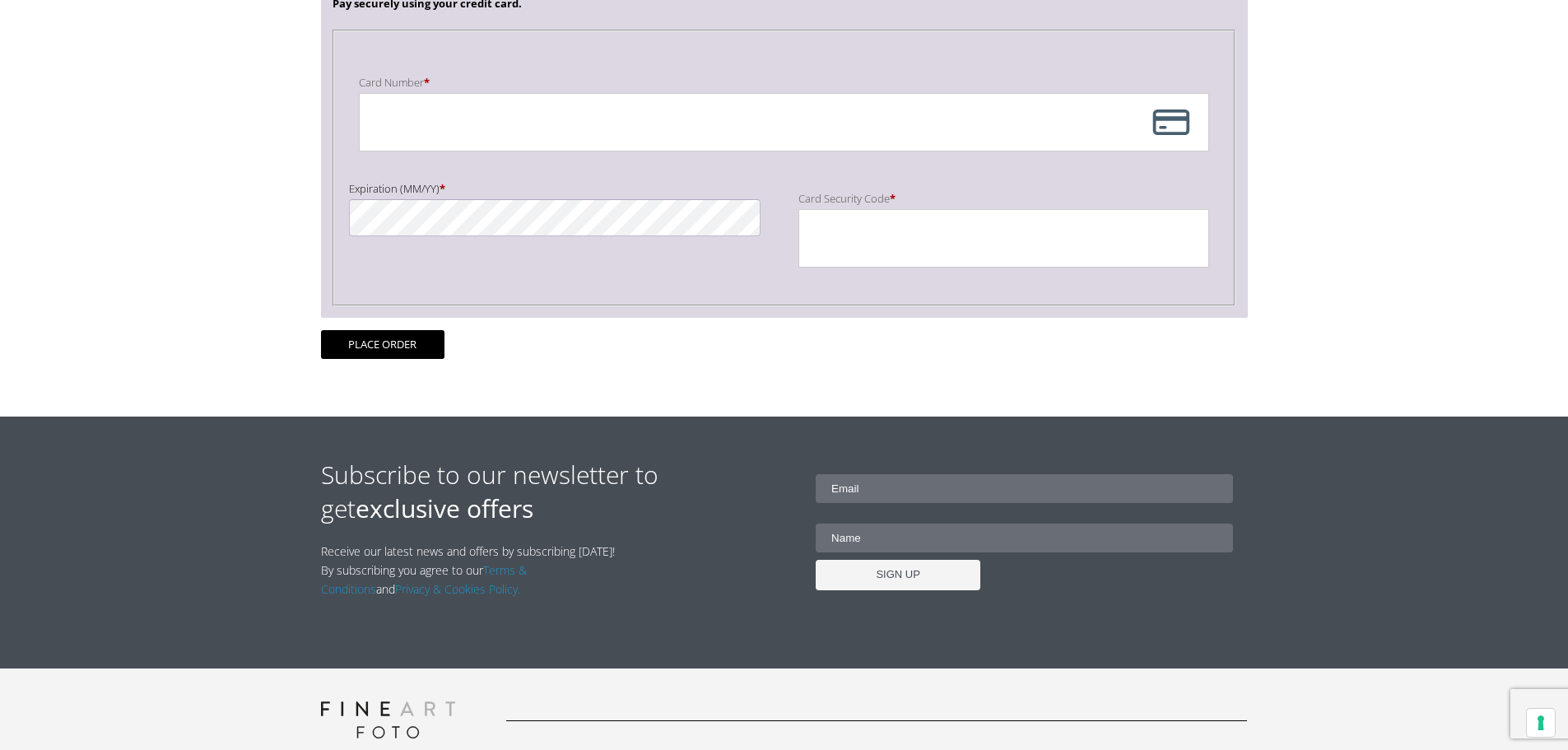
scroll to position [82, 0]
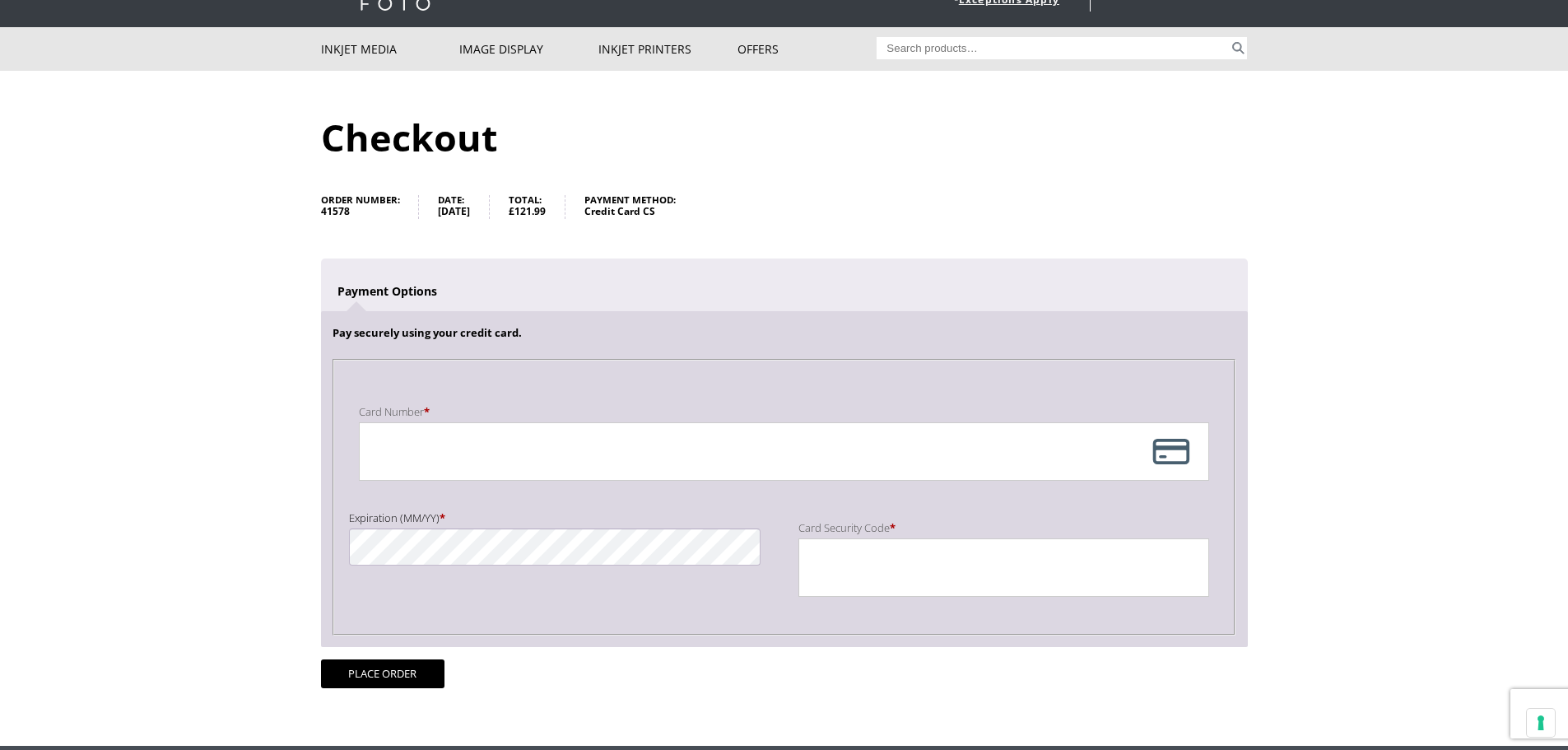
click at [1166, 451] on div "Payment Info" at bounding box center [784, 451] width 850 height 58
click at [501, 473] on div "Payment Info" at bounding box center [784, 451] width 850 height 58
click at [684, 414] on label "Card Number *" at bounding box center [784, 411] width 850 height 22
click at [1175, 444] on div "Payment Info" at bounding box center [784, 451] width 850 height 58
drag, startPoint x: 1175, startPoint y: 444, endPoint x: 1172, endPoint y: 456, distance: 12.4
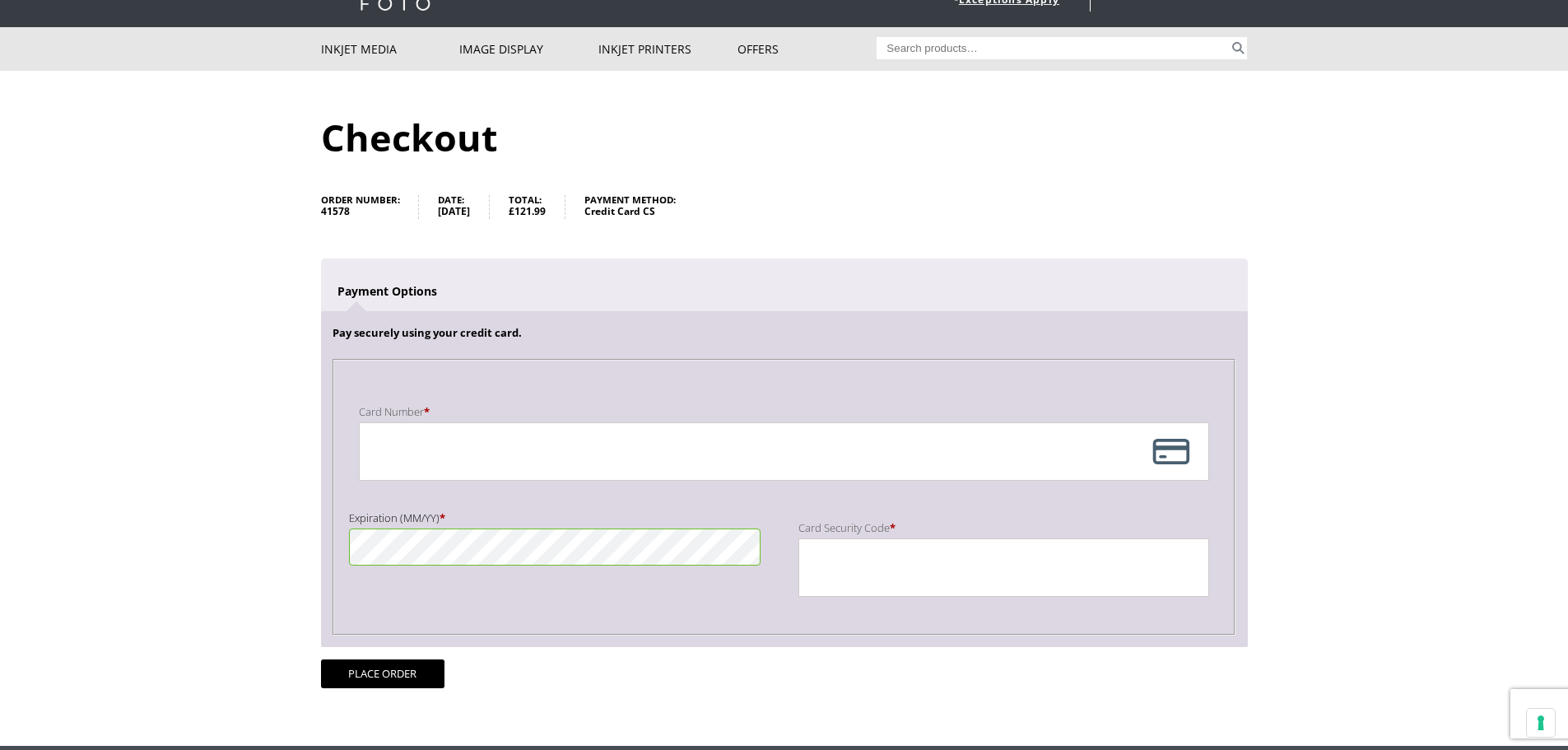
click at [1172, 456] on div "Payment Info" at bounding box center [784, 451] width 850 height 58
click at [1170, 457] on div "Payment Info" at bounding box center [784, 451] width 850 height 58
click at [1161, 459] on div "Payment Info" at bounding box center [784, 451] width 850 height 58
click at [365, 311] on div "Pay securely using your credit card. Payment Info Card Number * Expiration (MM/…" at bounding box center [784, 479] width 927 height 336
drag, startPoint x: 373, startPoint y: 290, endPoint x: 391, endPoint y: 307, distance: 24.8
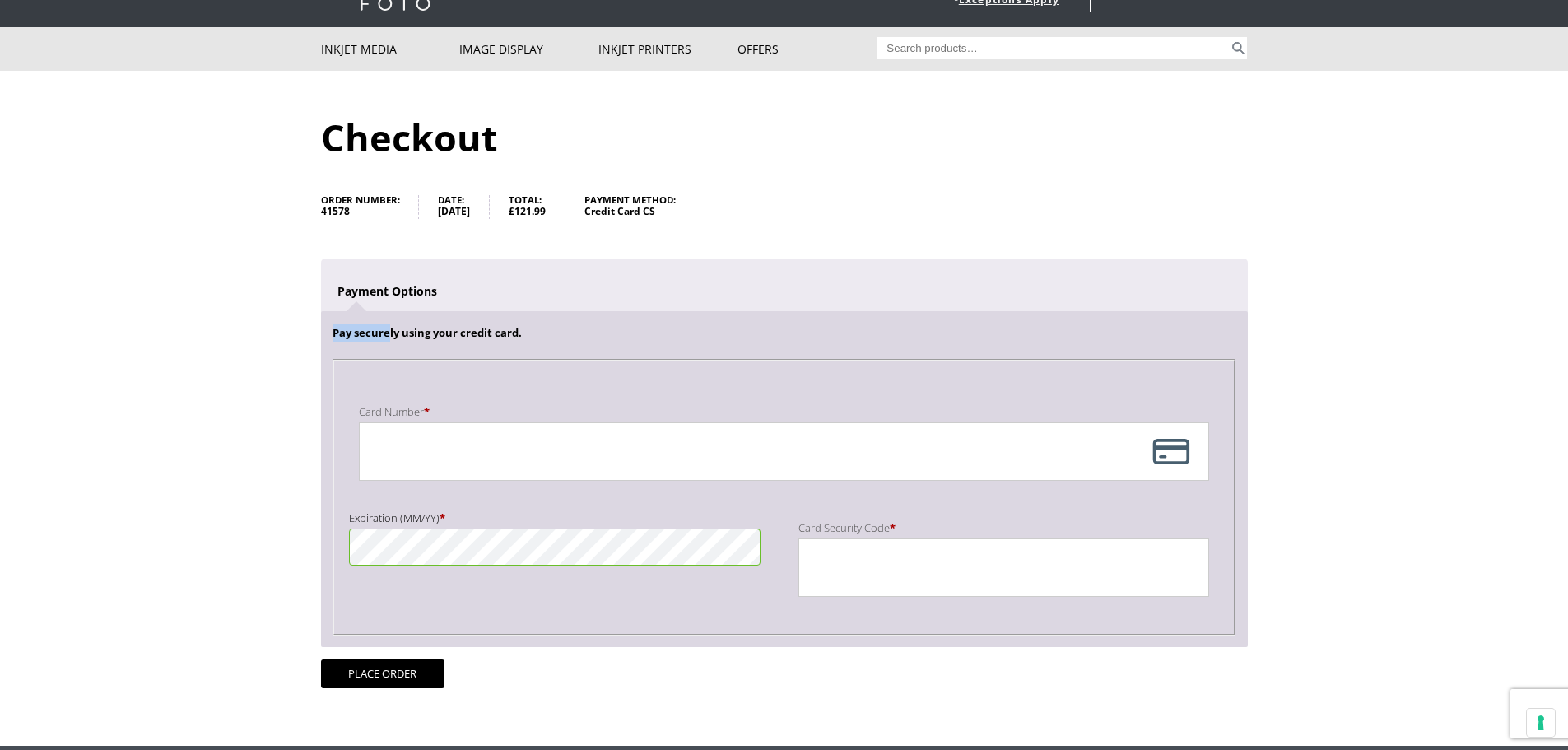
click at [391, 307] on div "Pay securely using your credit card. Payment Info Card Number * Expiration (MM/…" at bounding box center [784, 453] width 927 height 388
click at [396, 329] on p "Pay securely using your credit card." at bounding box center [783, 333] width 903 height 19
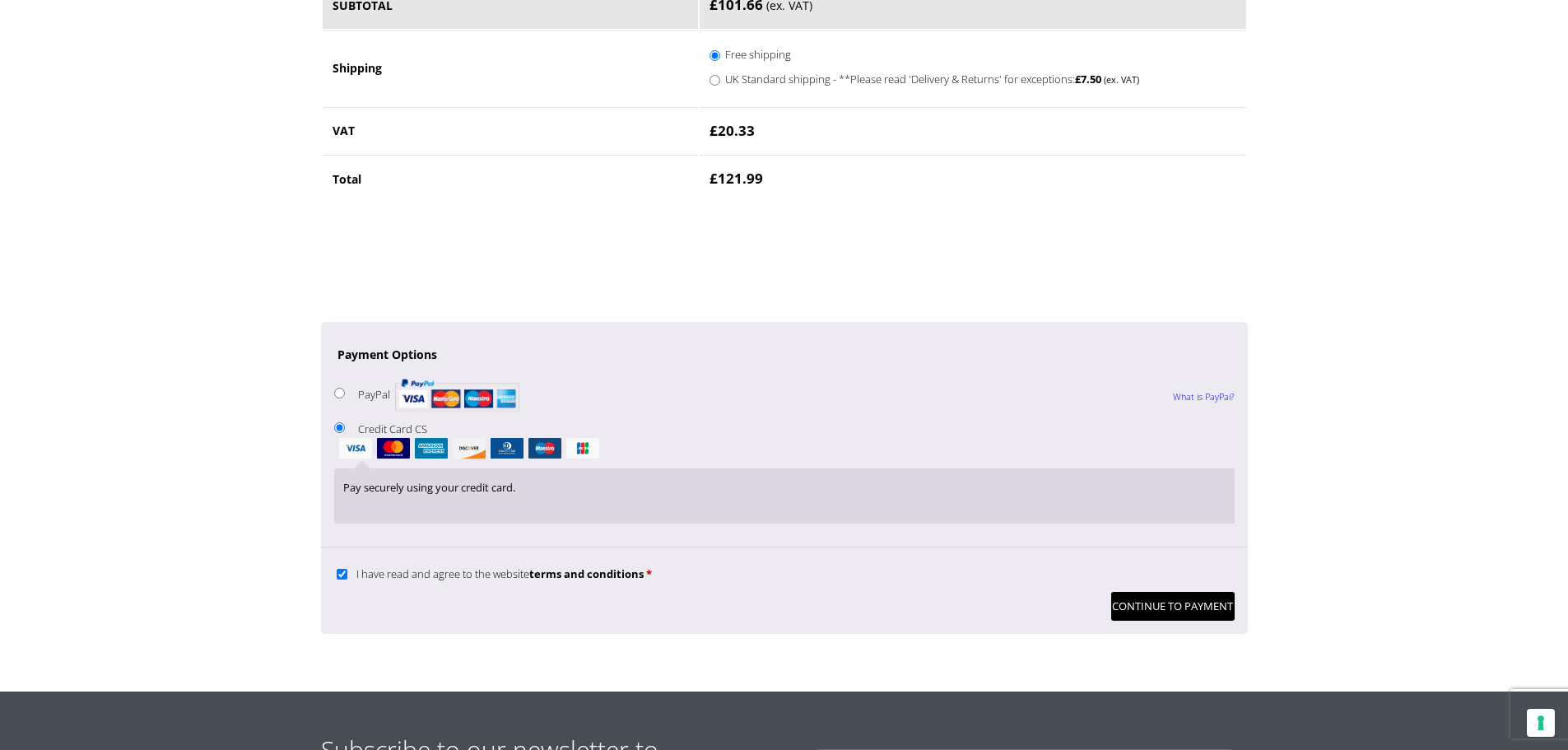
scroll to position [1233, 0]
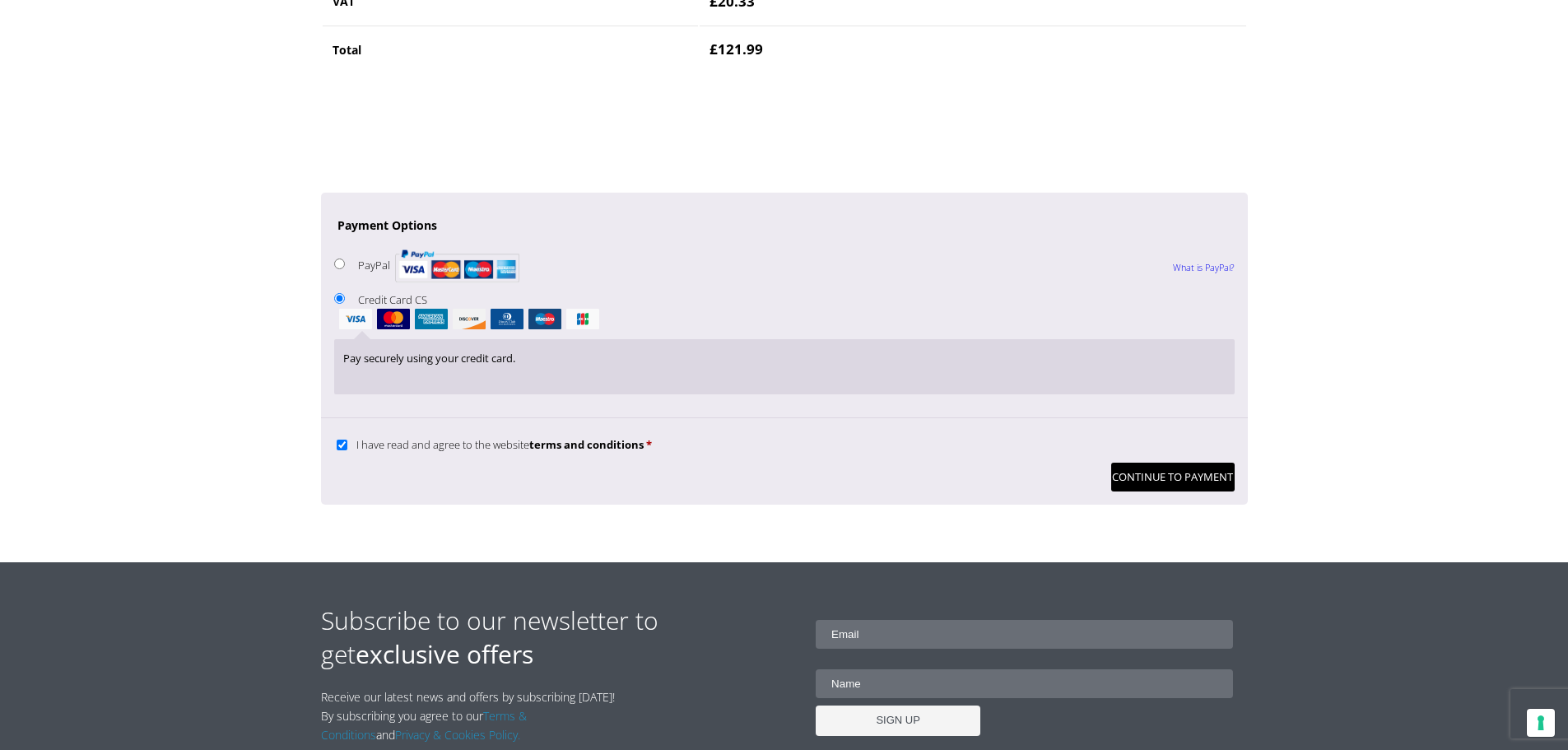
click at [341, 265] on input "PayPal What is PayPal?" at bounding box center [339, 264] width 10 height 10
radio input "true"
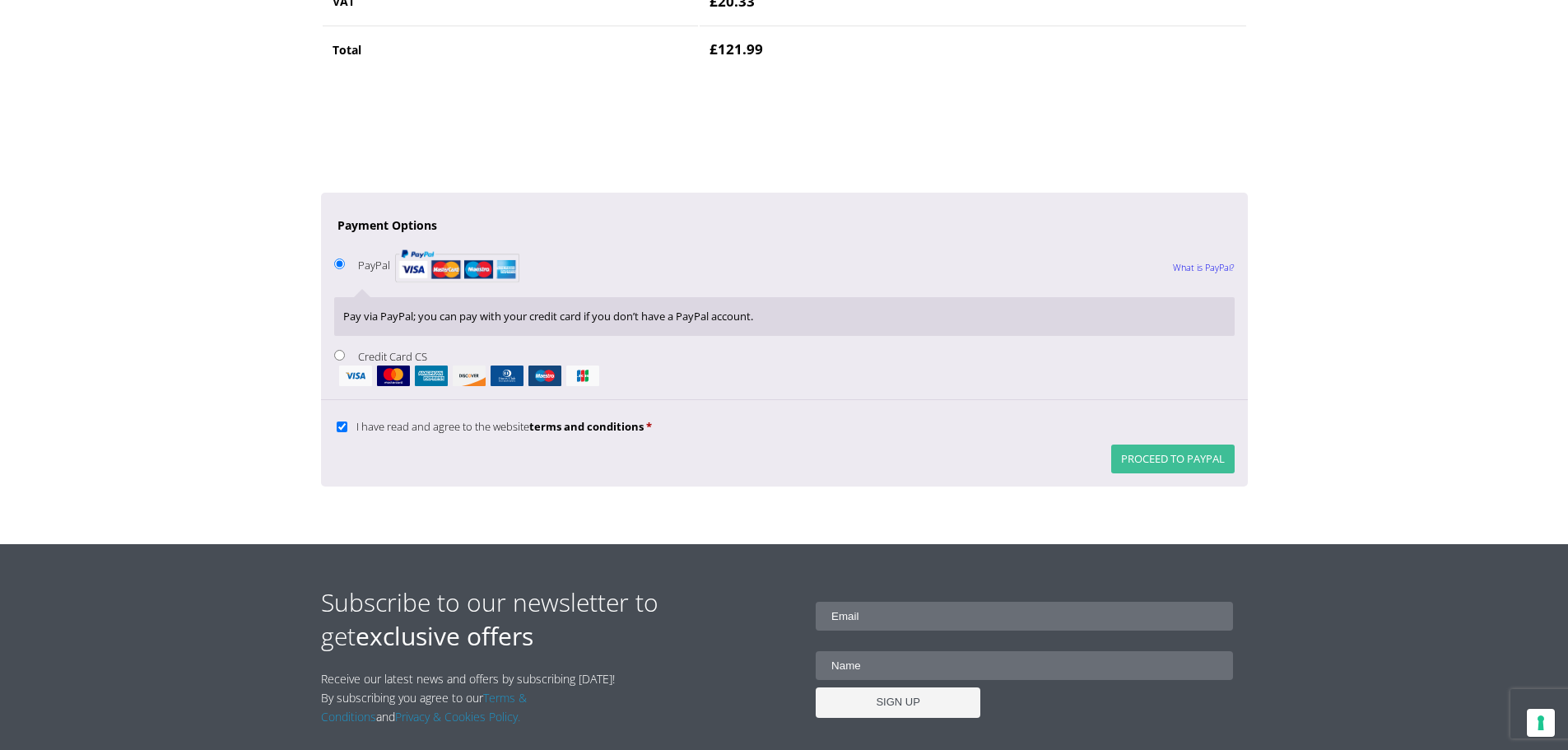
click at [1191, 457] on button "Proceed to PayPal" at bounding box center [1173, 459] width 123 height 29
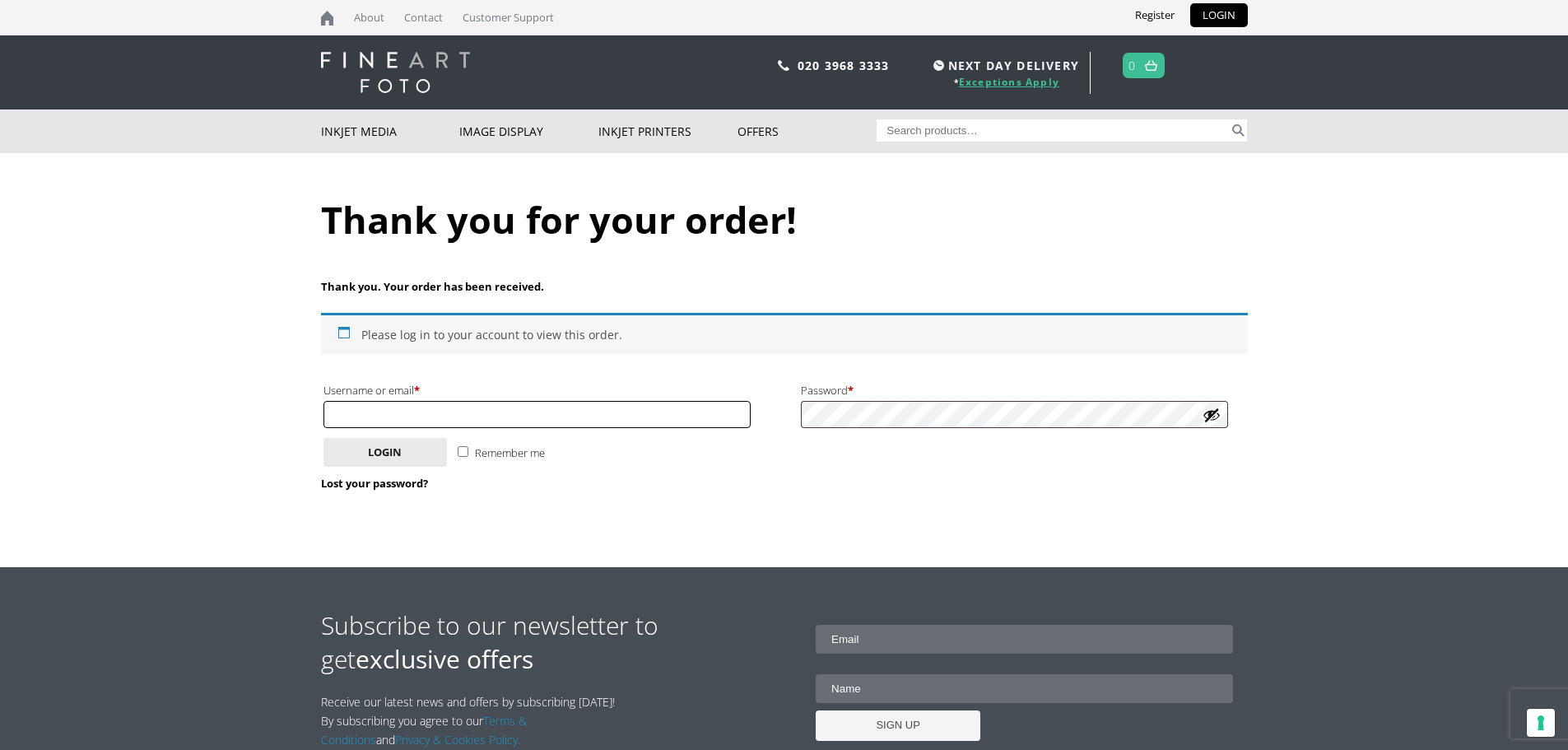
type input "[EMAIL_ADDRESS][DOMAIN_NAME]"
click at [1011, 75] on link "Exceptions Apply" at bounding box center [1009, 82] width 101 height 14
